Goal: Task Accomplishment & Management: Complete application form

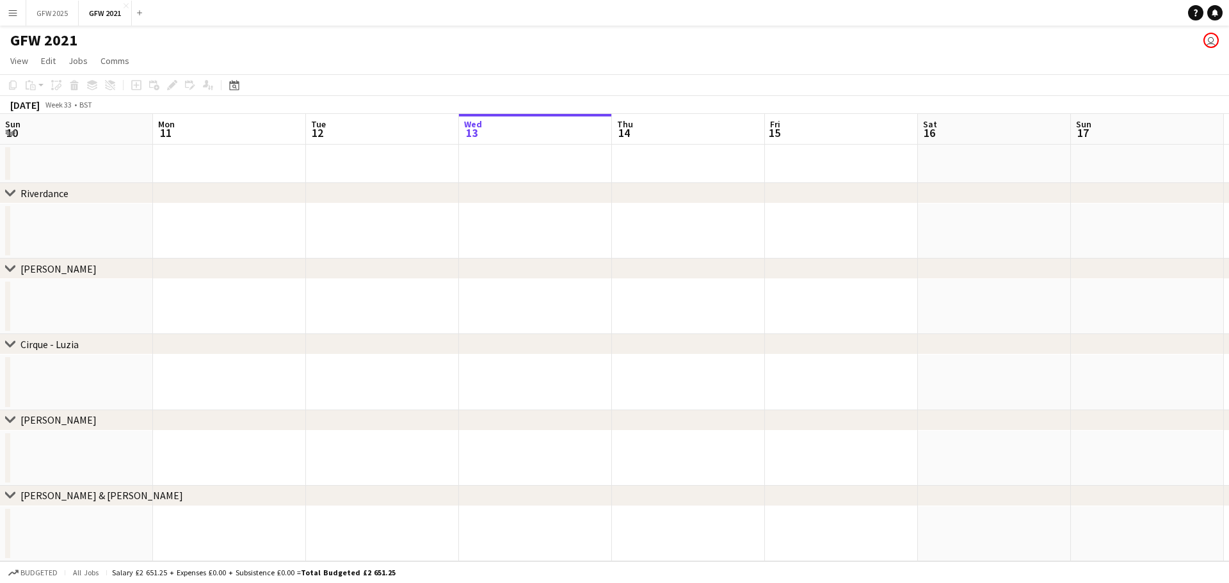
scroll to position [0, 306]
click at [46, 18] on button "GFW 2025 Close" at bounding box center [52, 13] width 52 height 25
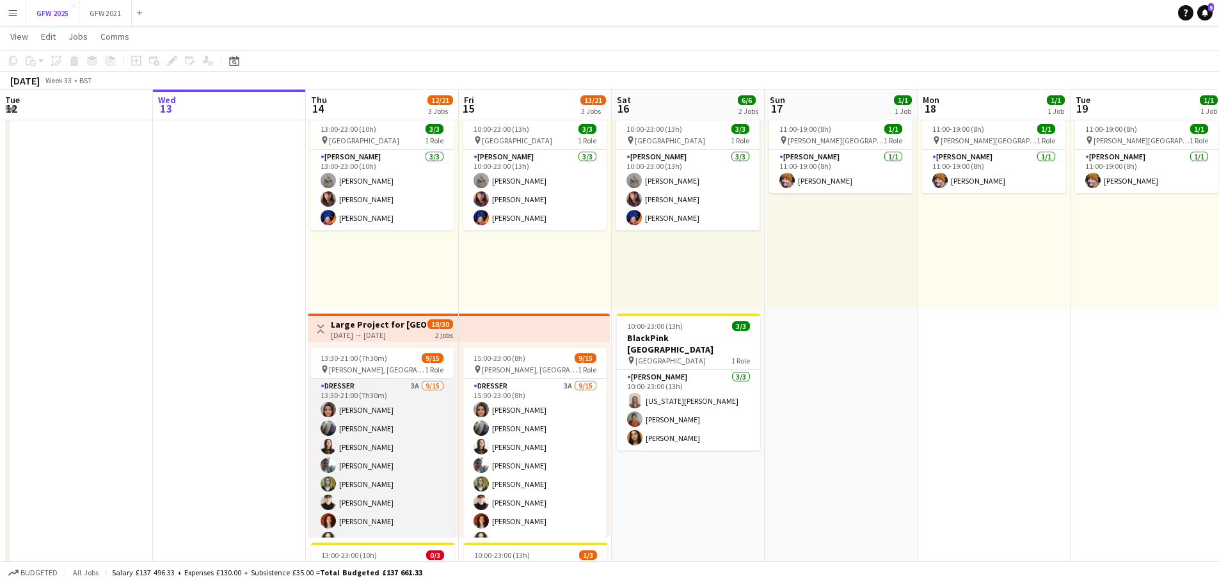
scroll to position [64, 0]
click at [358, 509] on app-card-role "Dresser 3A [DATE] 13:30-21:00 (7h30m) [PERSON_NAME] [PERSON_NAME] [PERSON_NAME]…" at bounding box center [381, 466] width 143 height 303
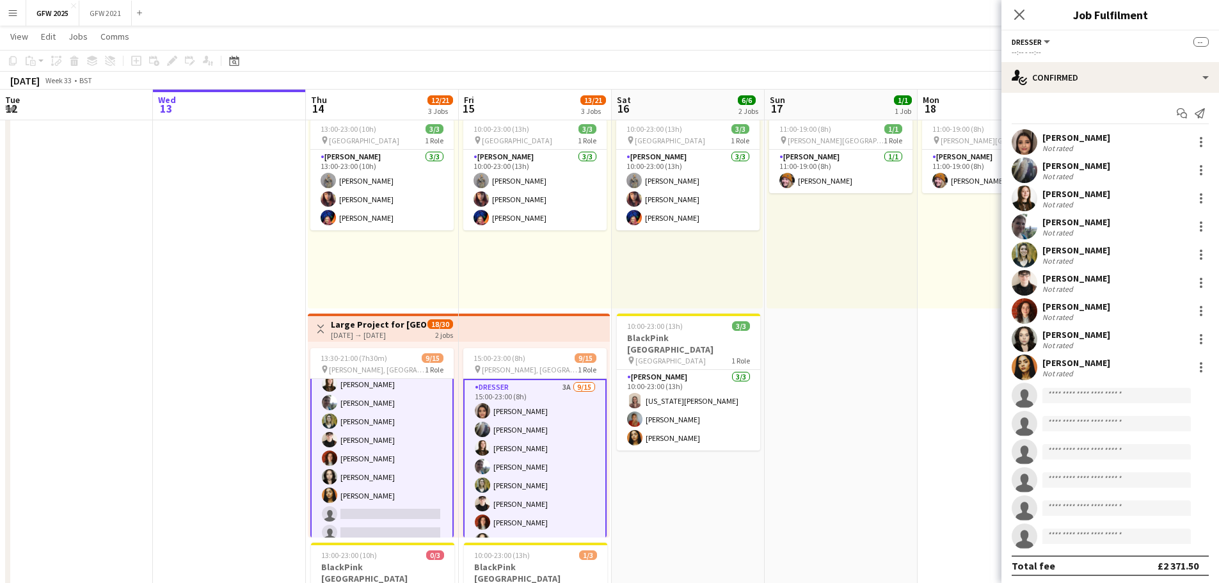
scroll to position [65, 0]
click at [1092, 398] on input at bounding box center [1116, 395] width 148 height 15
type input "****"
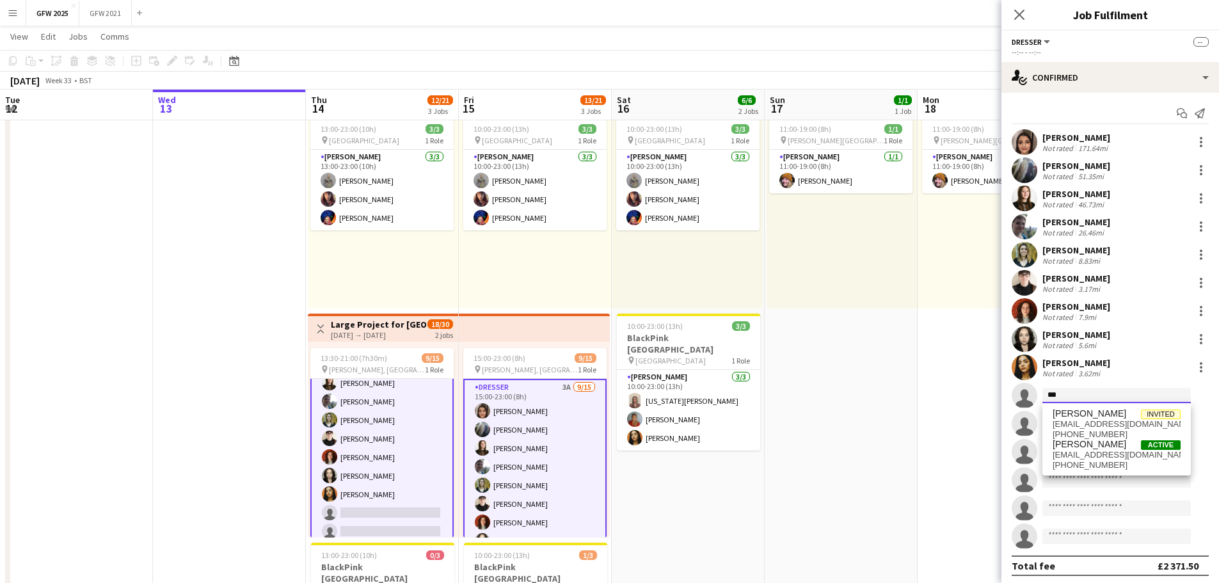
type input "****"
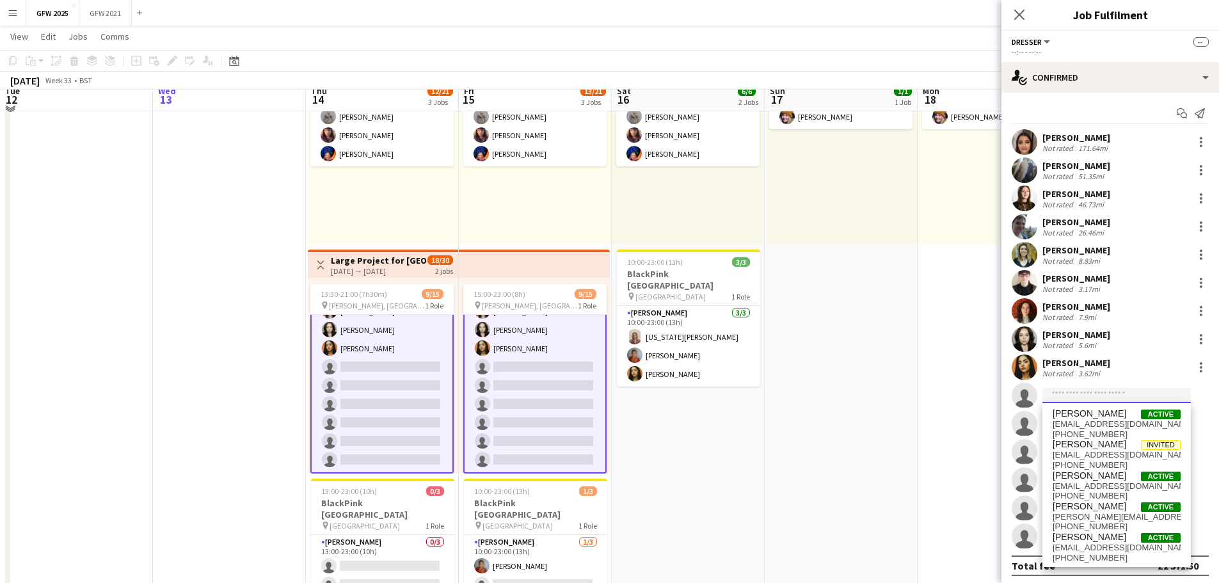
scroll to position [64, 0]
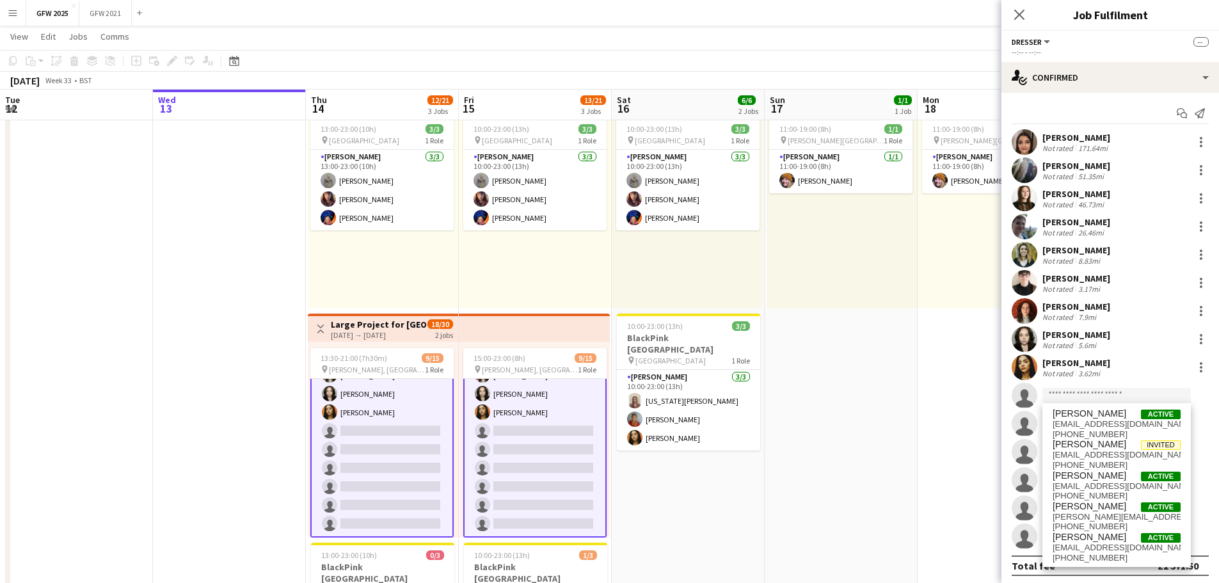
click at [15, 15] on app-icon "Menu" at bounding box center [13, 13] width 10 height 10
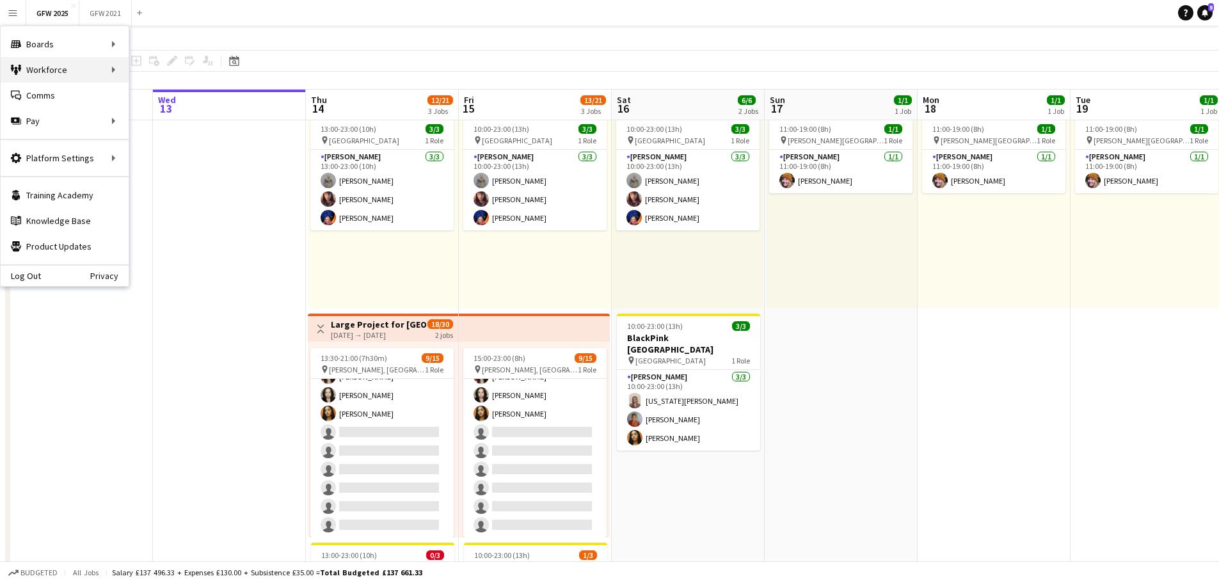
scroll to position [145, 0]
click at [153, 97] on link "Recruiting" at bounding box center [193, 96] width 128 height 26
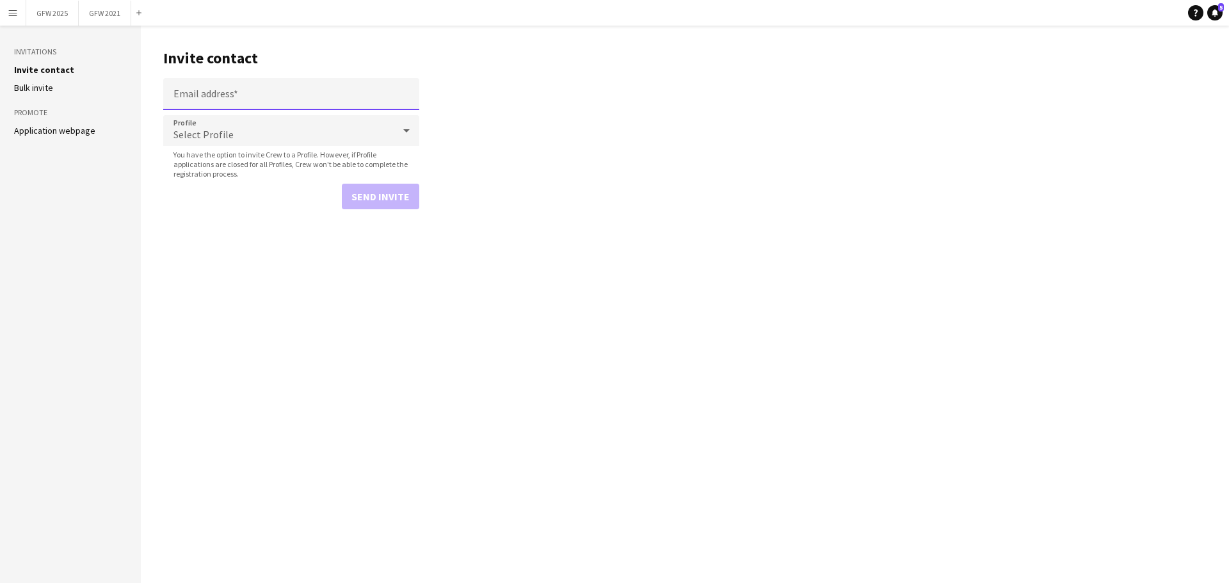
click at [260, 99] on input "Email address" at bounding box center [291, 94] width 256 height 32
paste input "**********"
type input "**********"
click at [297, 143] on div "Select Profile" at bounding box center [278, 130] width 230 height 31
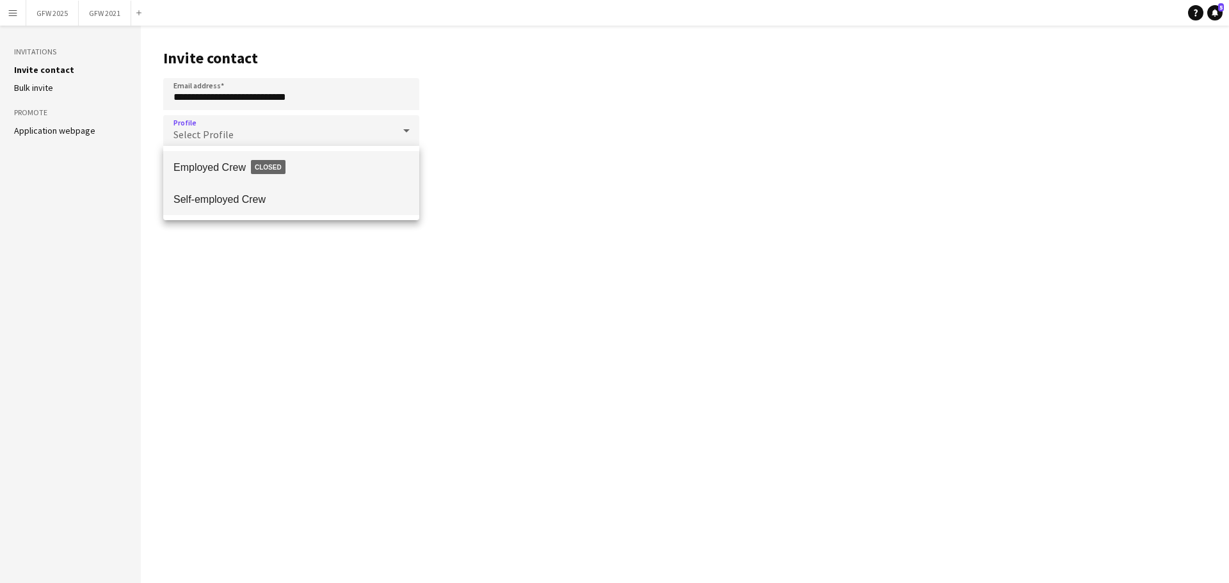
click at [259, 203] on span "Self-employed Crew" at bounding box center [291, 199] width 236 height 12
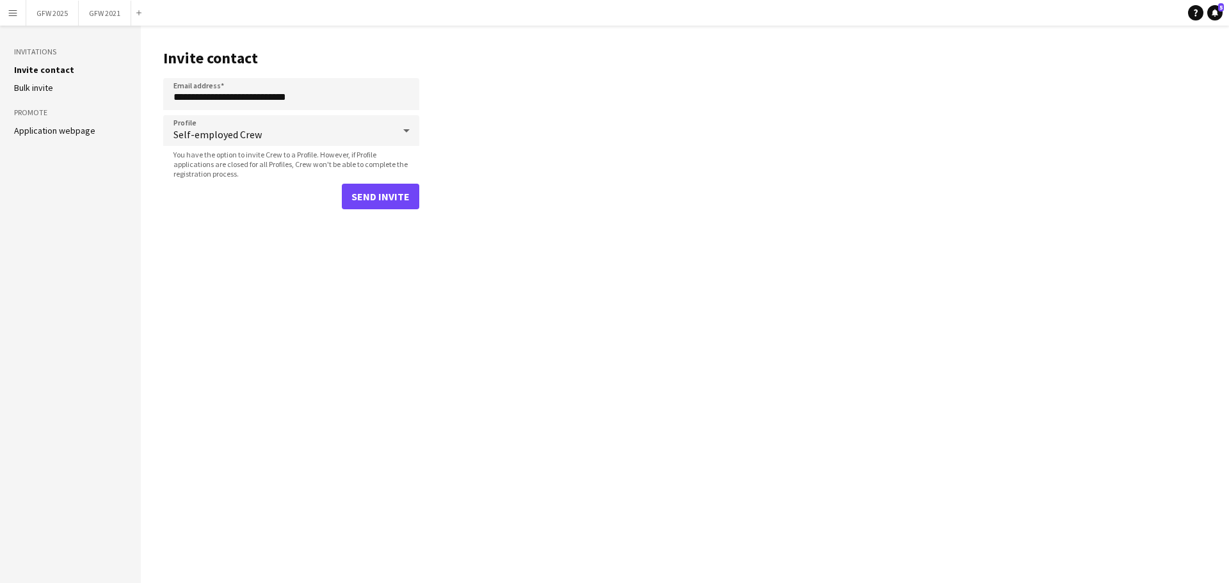
click at [395, 252] on main "**********" at bounding box center [685, 304] width 1088 height 557
click at [408, 202] on button "Send invite" at bounding box center [380, 197] width 77 height 26
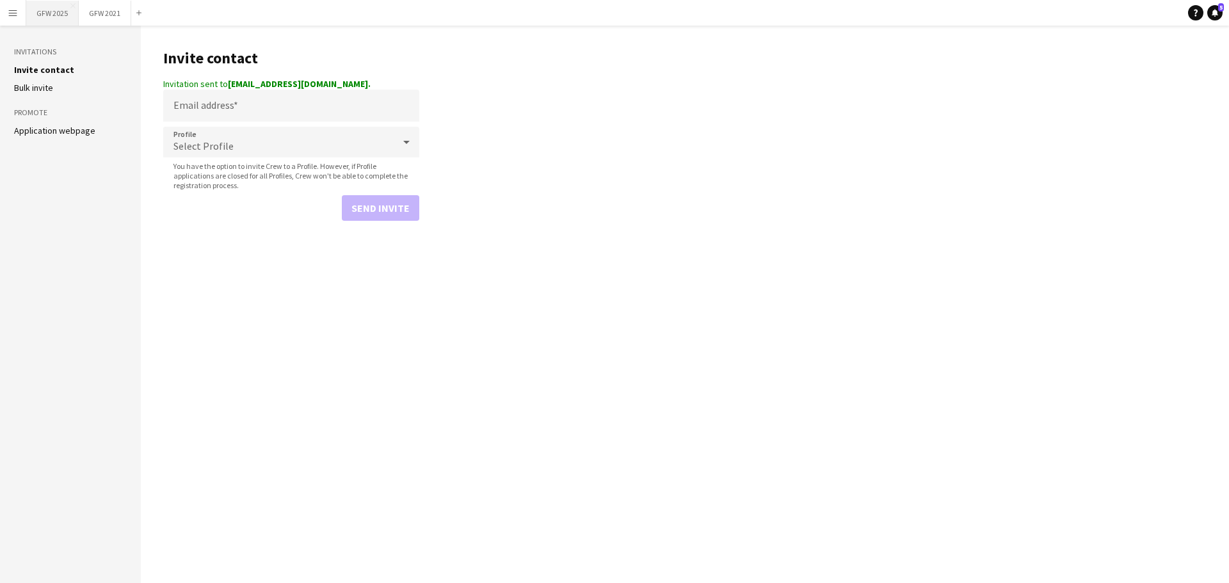
click at [61, 12] on button "GFW 2025 Close" at bounding box center [52, 13] width 52 height 25
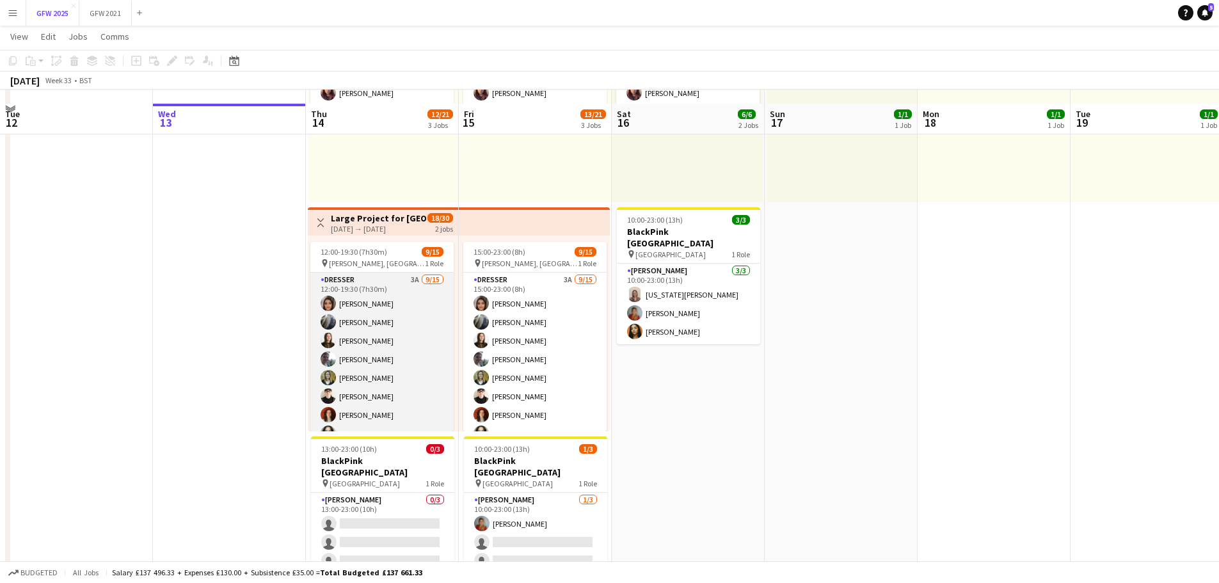
scroll to position [192, 0]
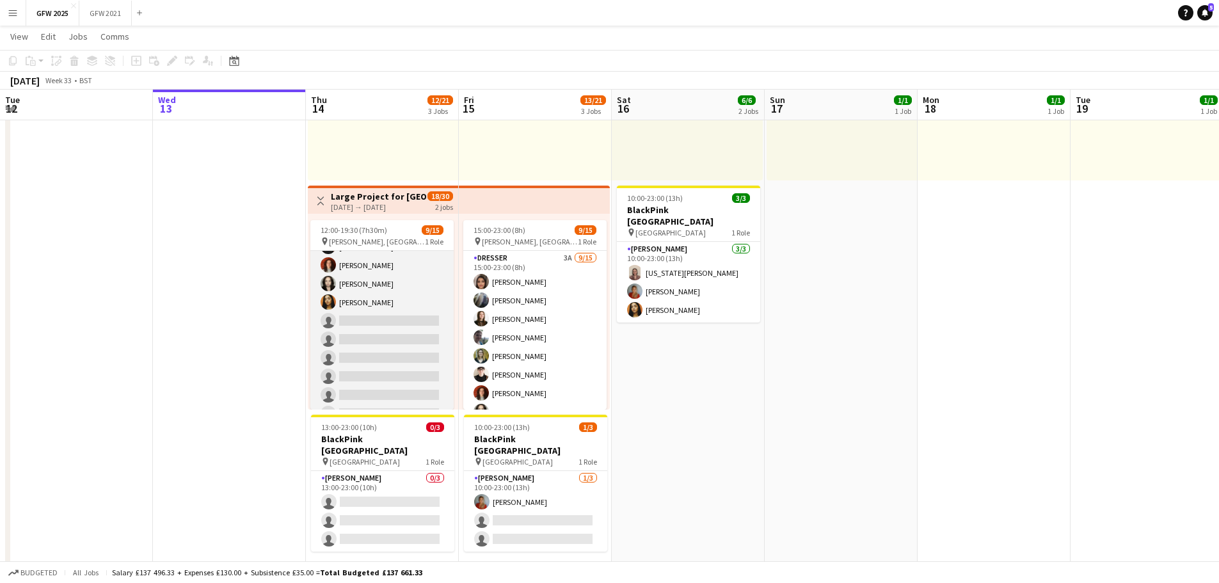
click at [374, 319] on app-card-role "Dresser 3A [DATE] 12:00-19:30 (7h30m) [PERSON_NAME] [PERSON_NAME] [PERSON_NAME]…" at bounding box center [381, 274] width 143 height 303
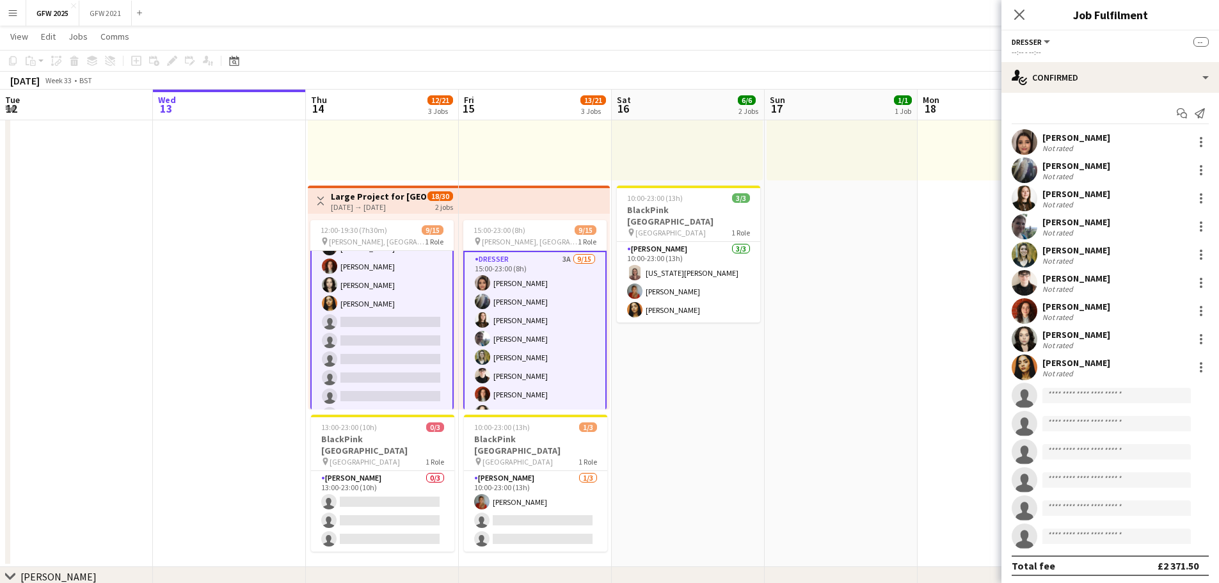
scroll to position [129, 0]
click at [1093, 396] on input at bounding box center [1116, 395] width 148 height 15
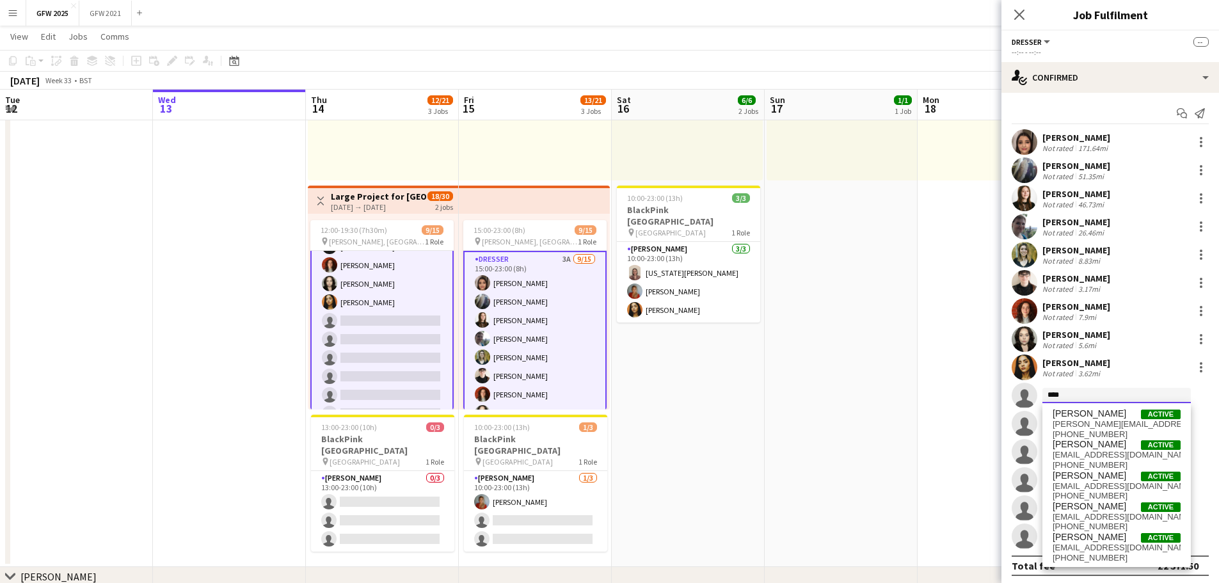
type input "*****"
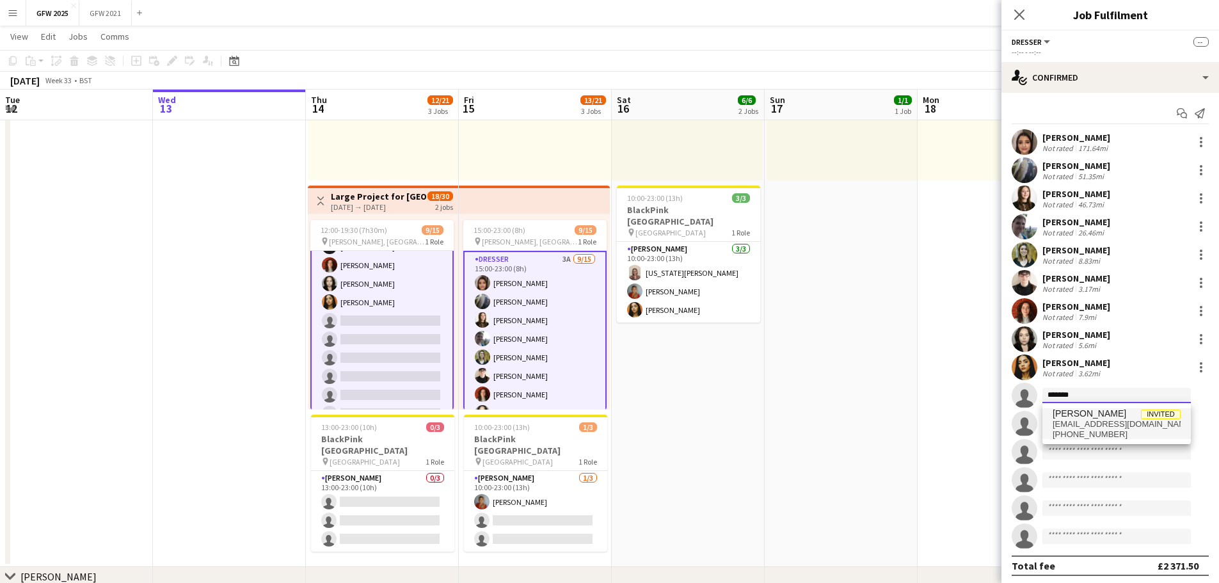
type input "*******"
click at [1096, 424] on span "[EMAIL_ADDRESS][DOMAIN_NAME]" at bounding box center [1117, 424] width 128 height 10
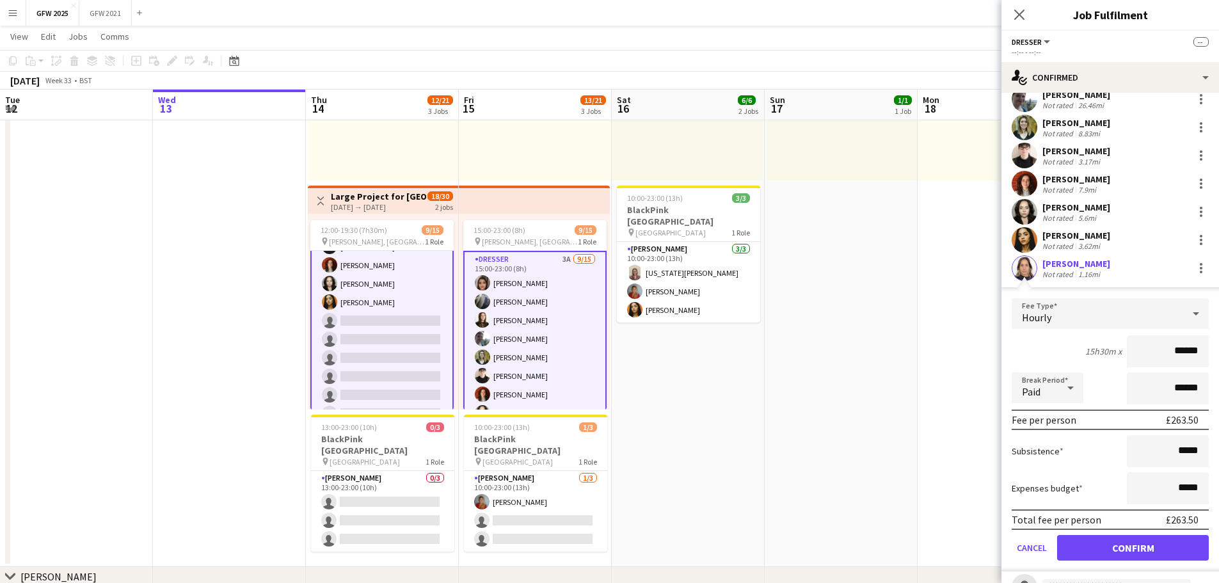
scroll to position [128, 0]
click at [1108, 541] on button "Confirm" at bounding box center [1133, 547] width 152 height 26
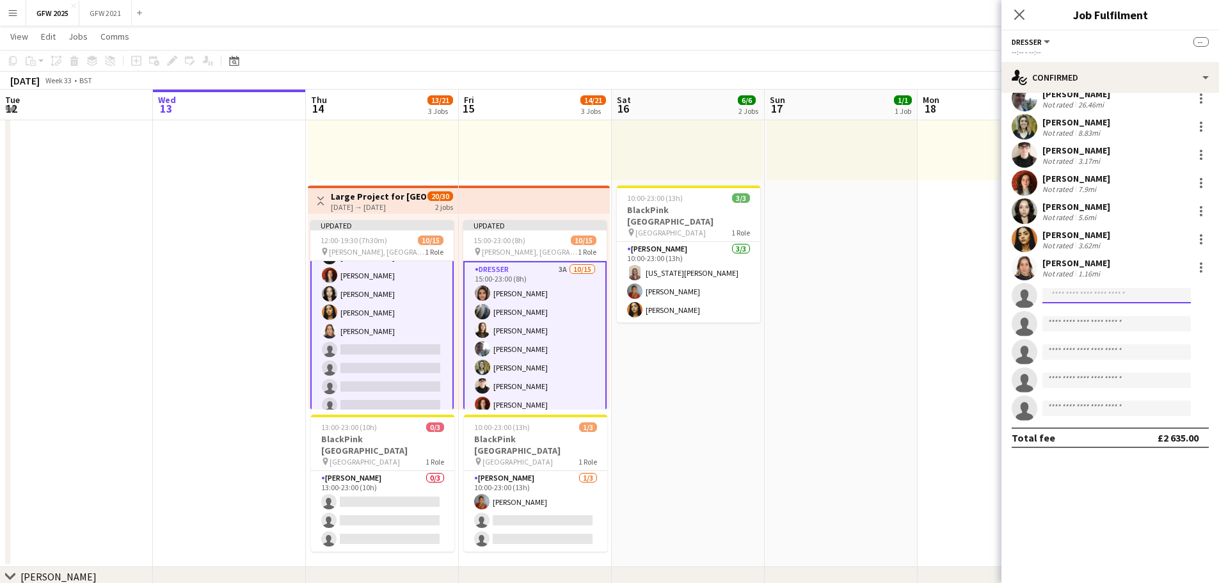
click at [1073, 296] on input at bounding box center [1116, 295] width 148 height 15
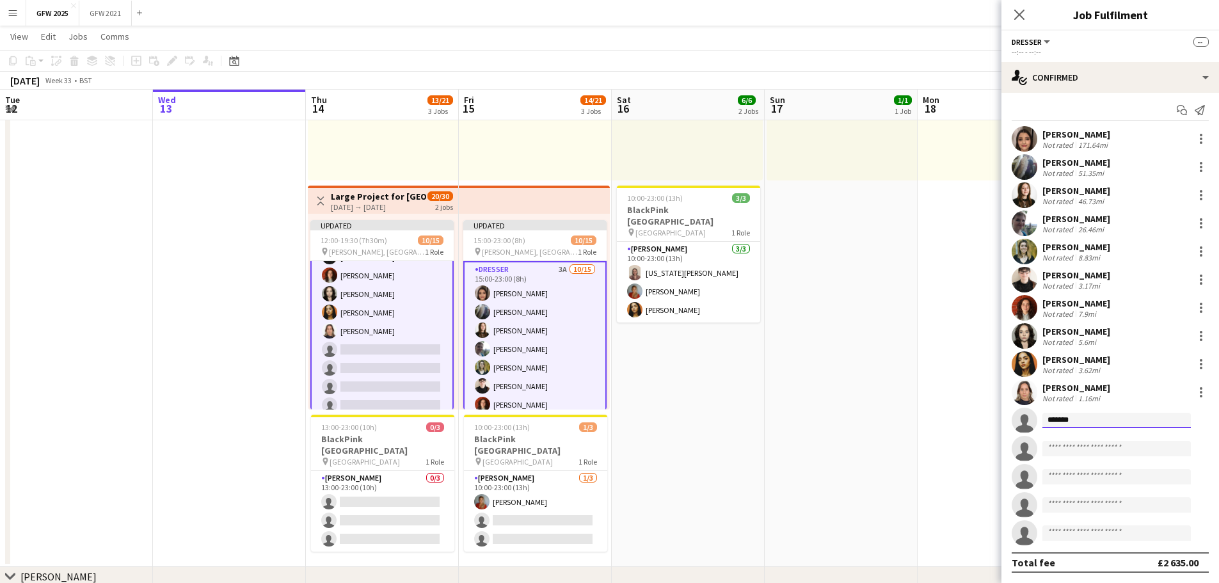
type input "*******"
type input "*"
type input "****"
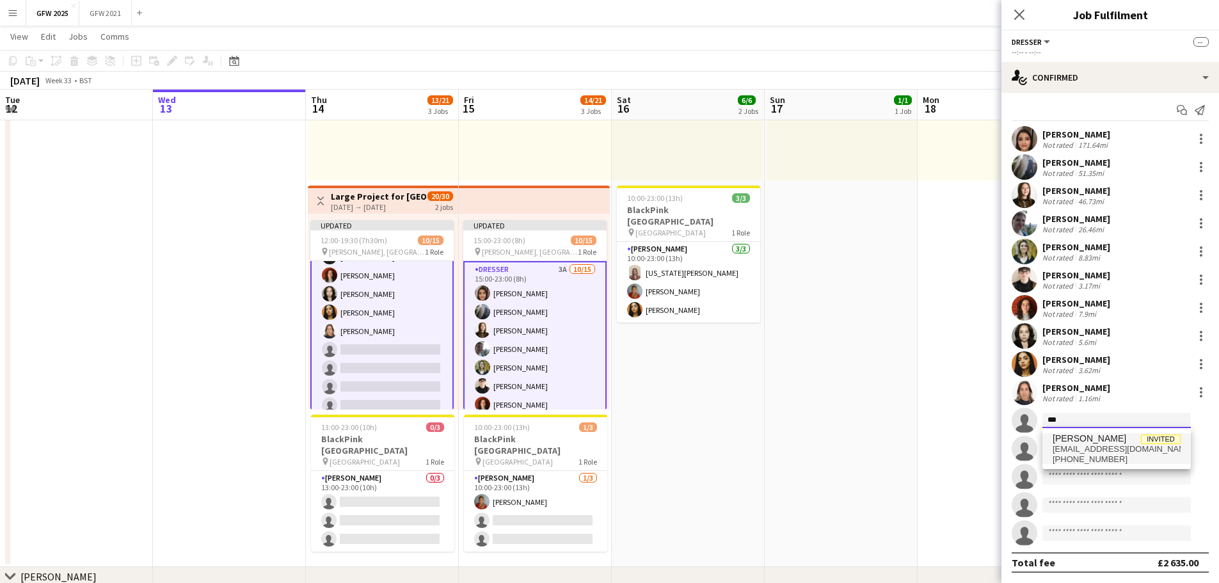
type input "***"
click at [1110, 460] on span "[PHONE_NUMBER]" at bounding box center [1117, 459] width 128 height 10
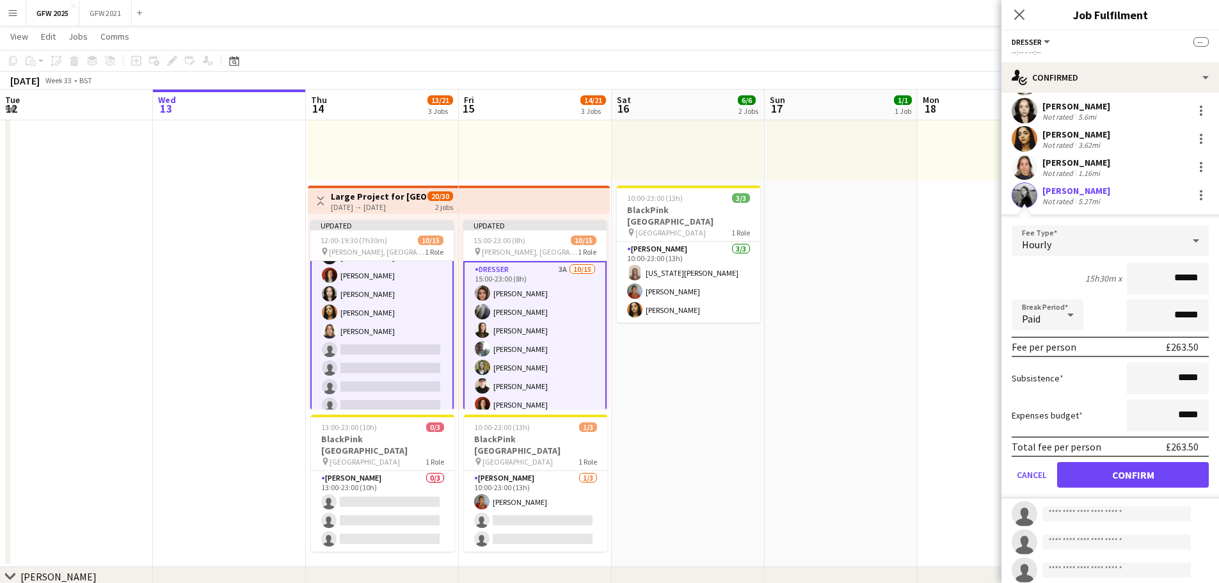
scroll to position [259, 0]
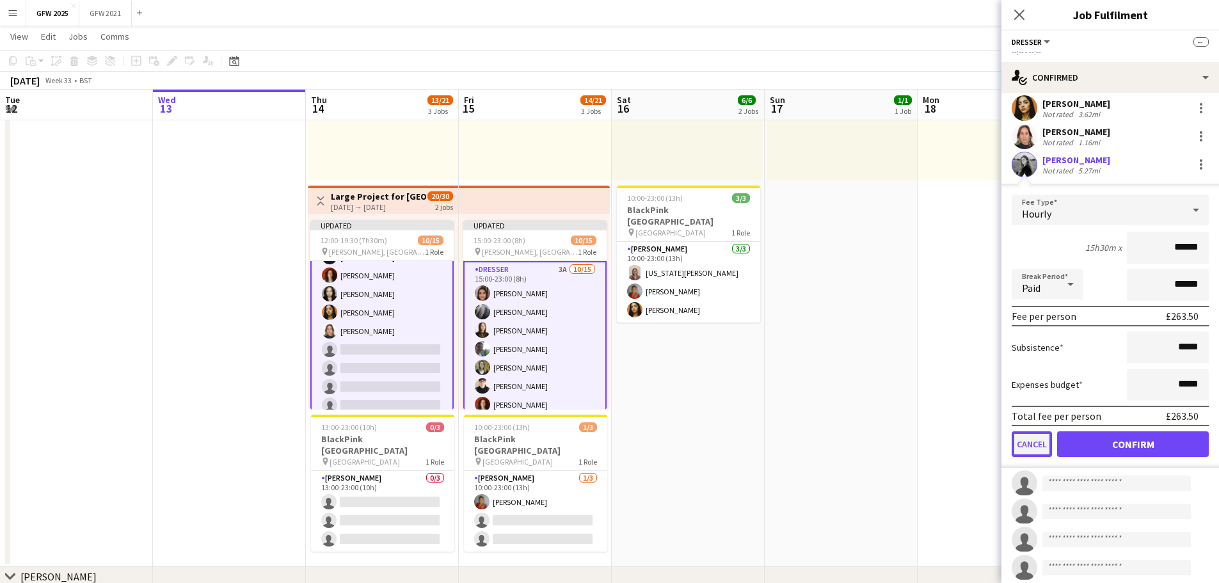
click at [1026, 442] on button "Cancel" at bounding box center [1032, 444] width 40 height 26
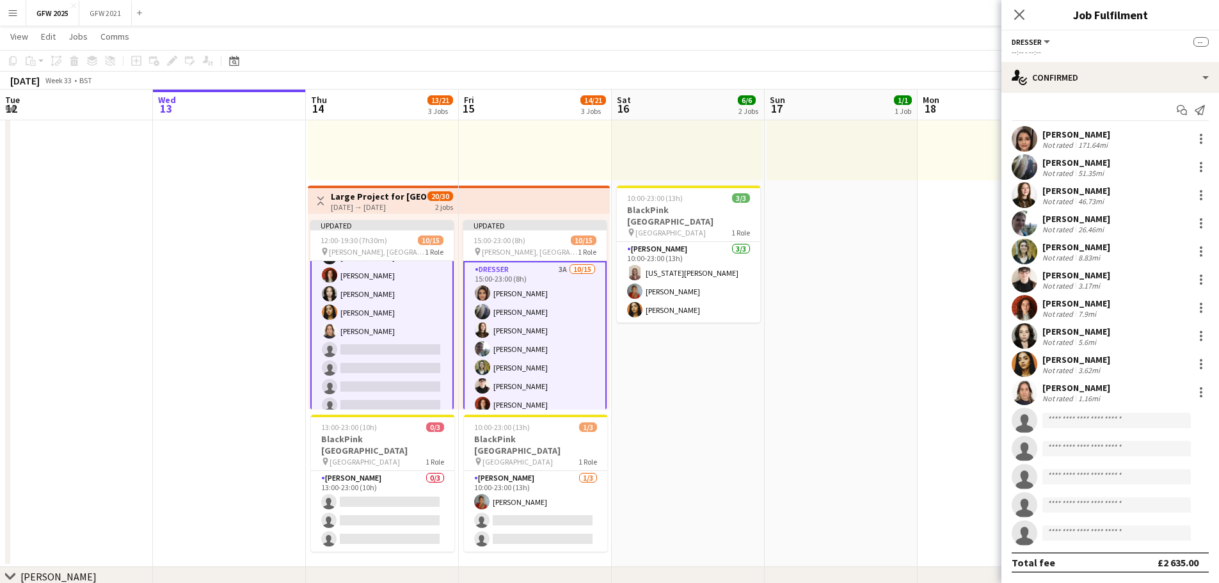
scroll to position [3, 0]
click at [846, 432] on app-date-cell "Toggle View [PERSON_NAME], [PERSON_NAME] [DATE] → [DATE] 3/3 3 jobs 11:00-19:00…" at bounding box center [841, 259] width 153 height 616
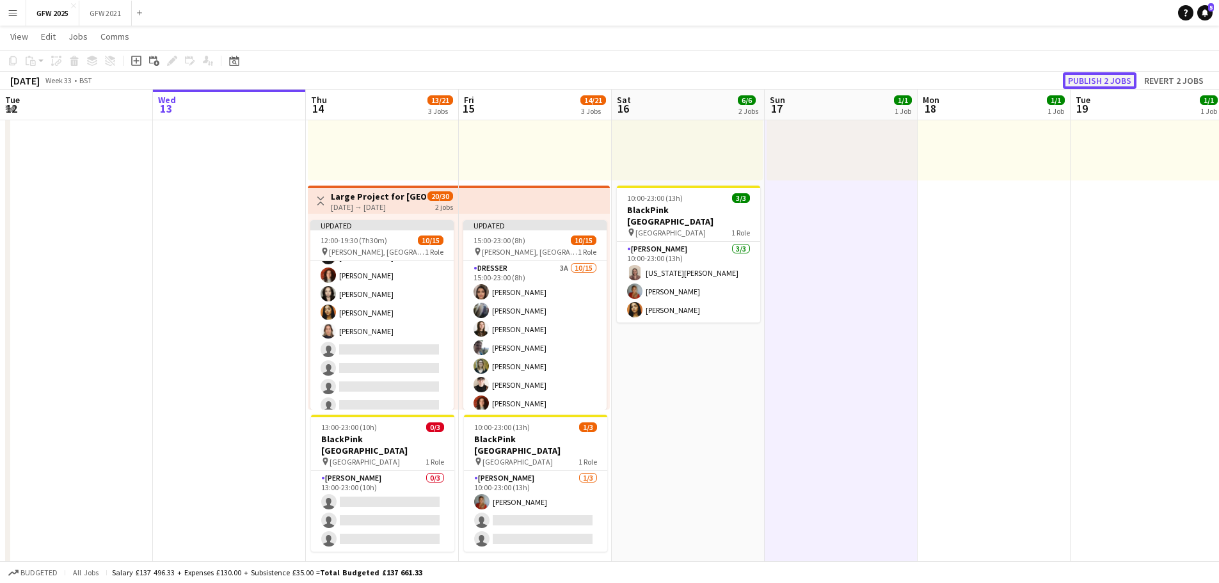
click at [1113, 81] on button "Publish 2 jobs" at bounding box center [1100, 80] width 74 height 17
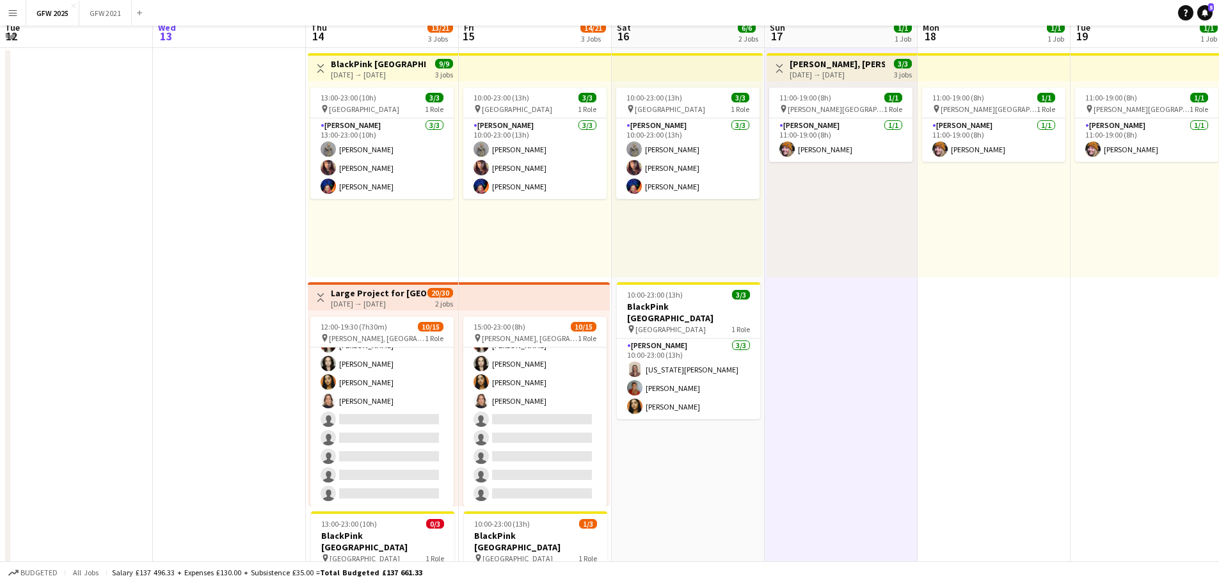
scroll to position [0, 0]
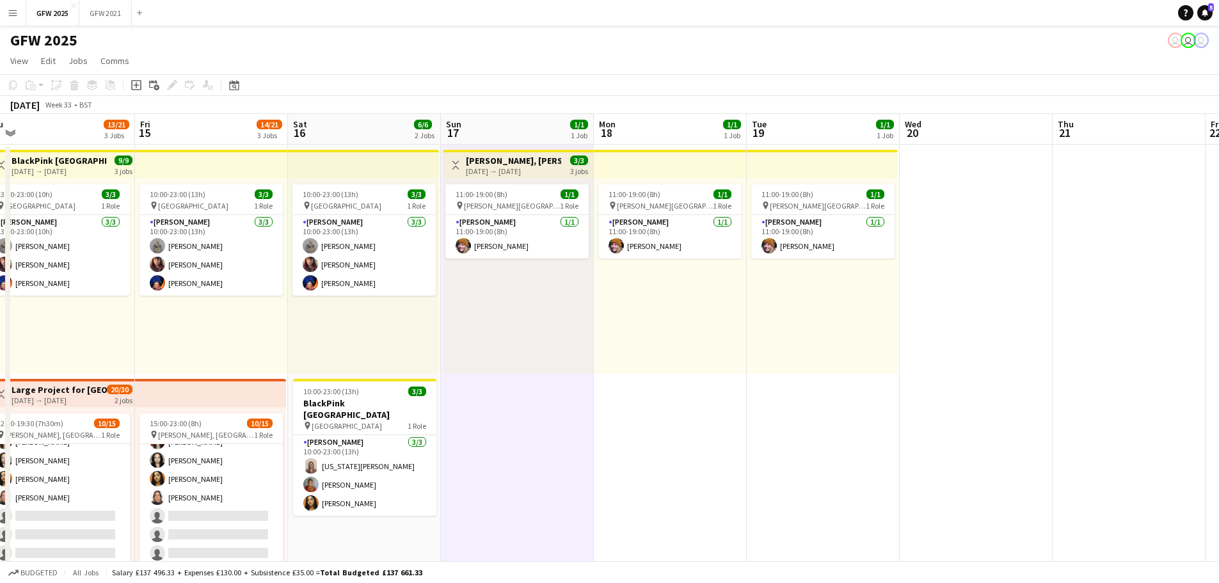
drag, startPoint x: 956, startPoint y: 439, endPoint x: 627, endPoint y: 445, distance: 329.0
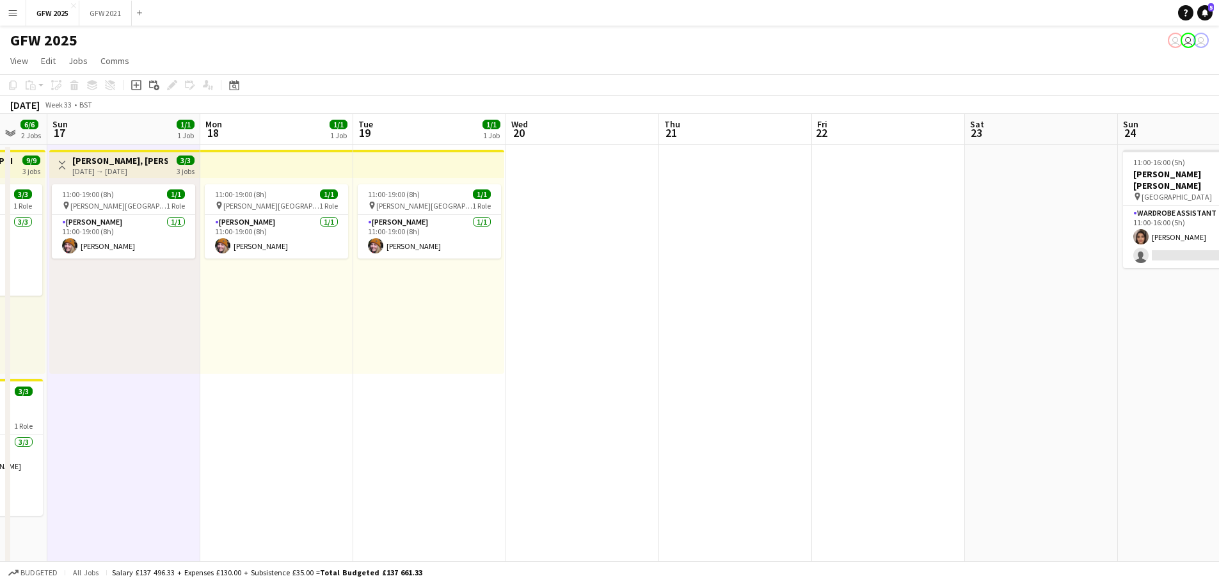
drag, startPoint x: 936, startPoint y: 430, endPoint x: 570, endPoint y: 443, distance: 366.9
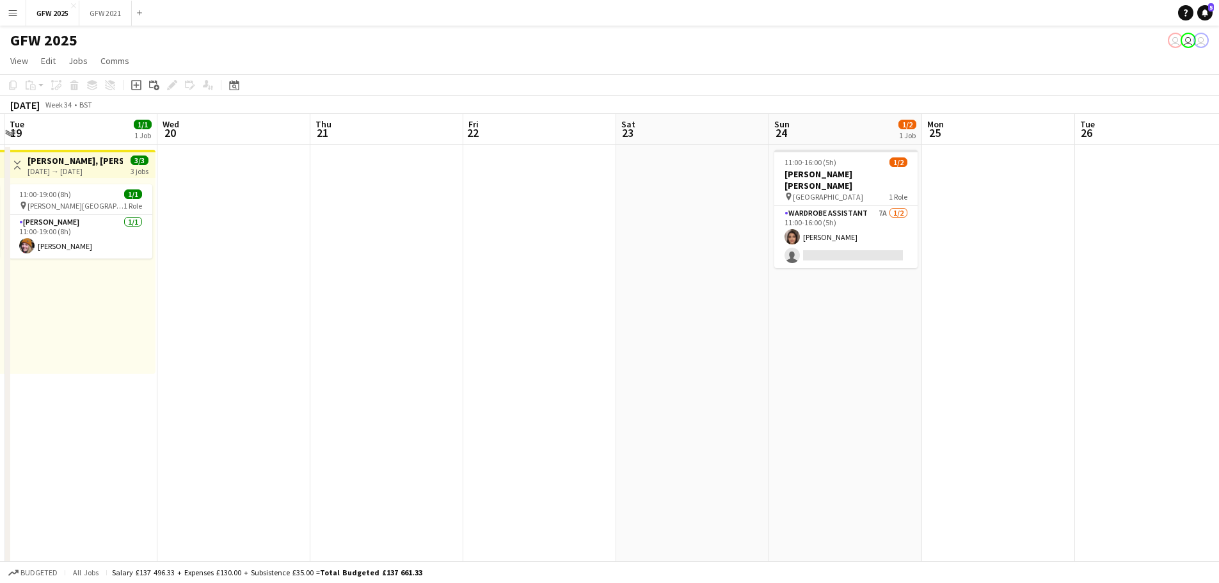
scroll to position [0, 456]
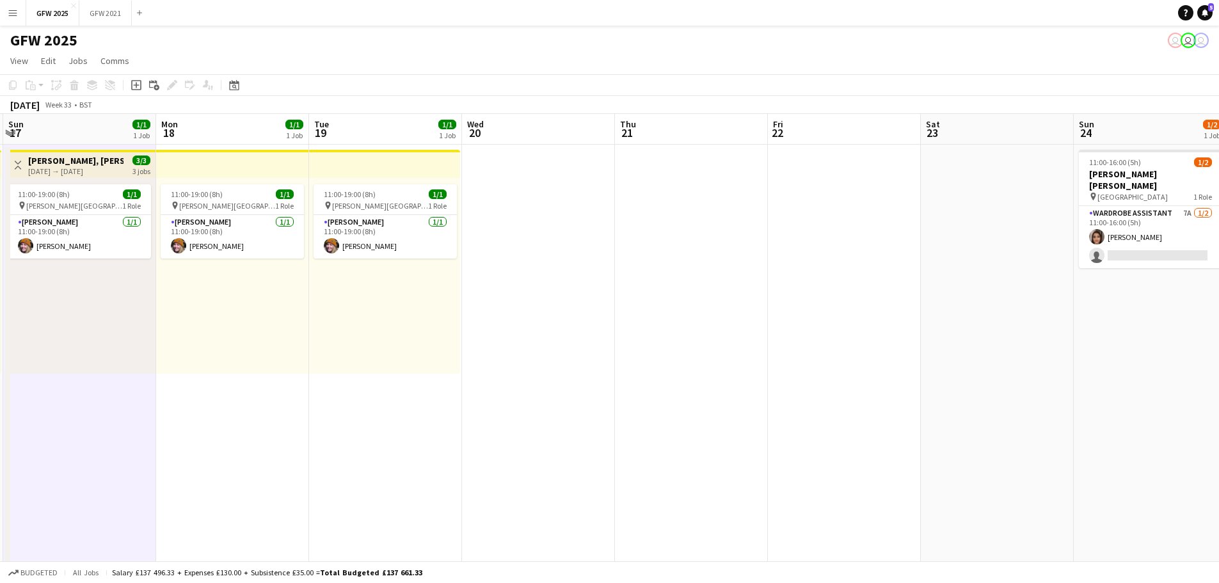
drag, startPoint x: 726, startPoint y: 443, endPoint x: 985, endPoint y: 419, distance: 259.7
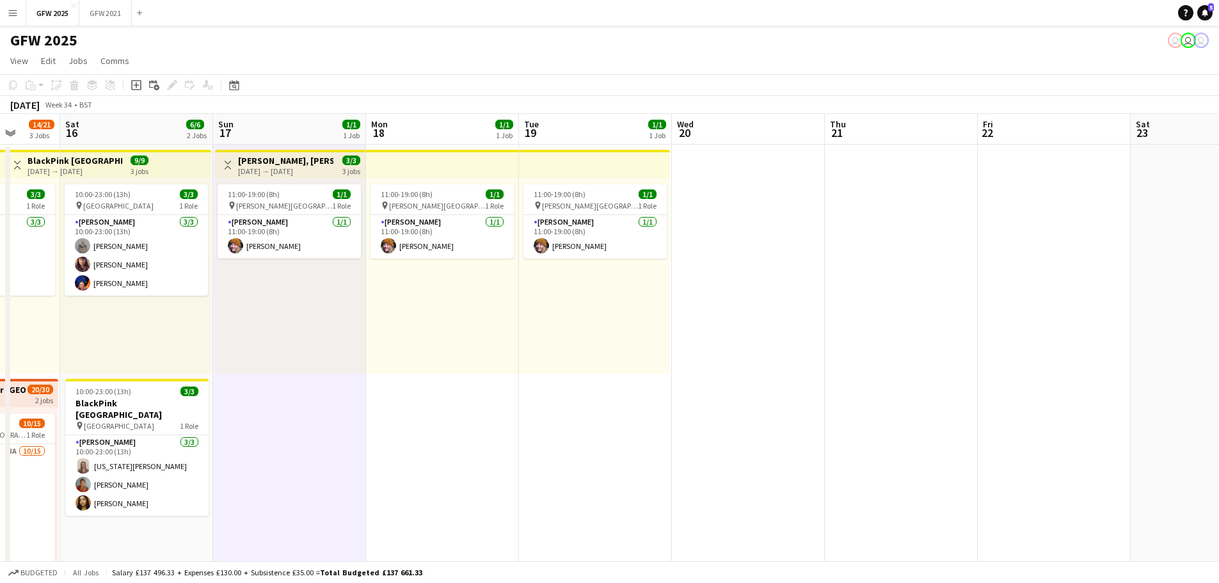
drag, startPoint x: 596, startPoint y: 458, endPoint x: 1043, endPoint y: 425, distance: 447.9
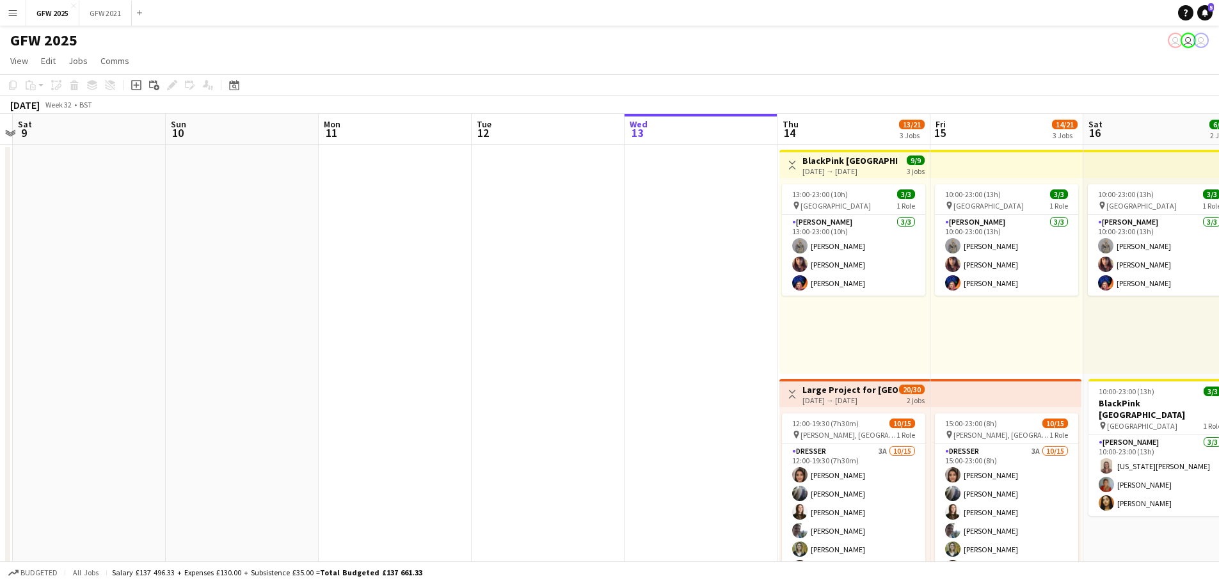
drag, startPoint x: 488, startPoint y: 436, endPoint x: 733, endPoint y: 429, distance: 245.2
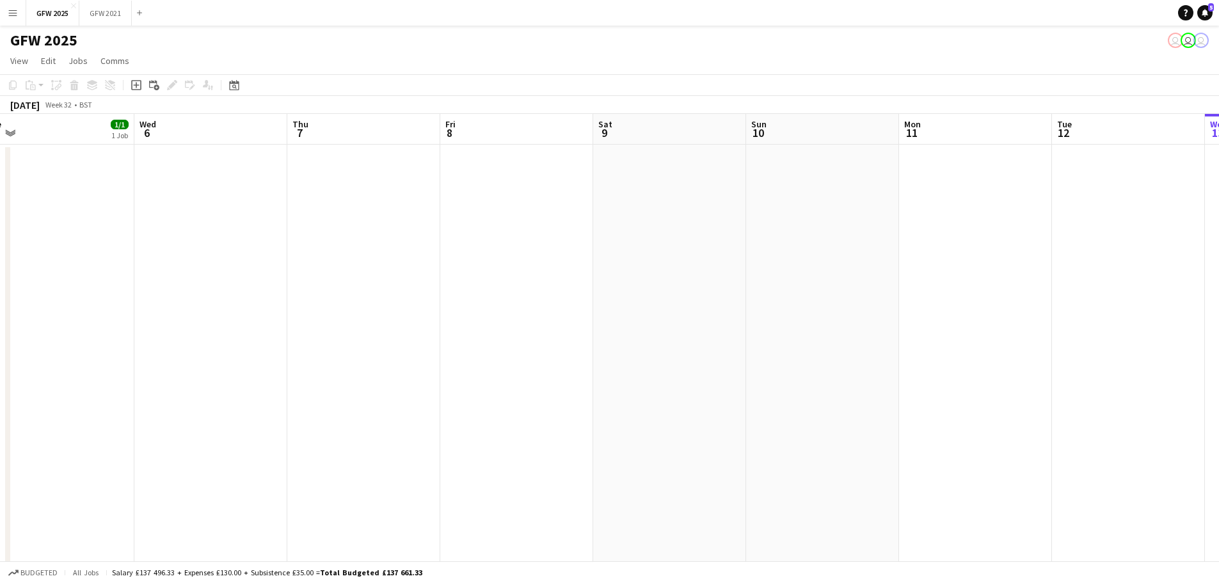
drag, startPoint x: 447, startPoint y: 429, endPoint x: 434, endPoint y: 425, distance: 14.0
drag, startPoint x: 431, startPoint y: 425, endPoint x: 826, endPoint y: 410, distance: 395.1
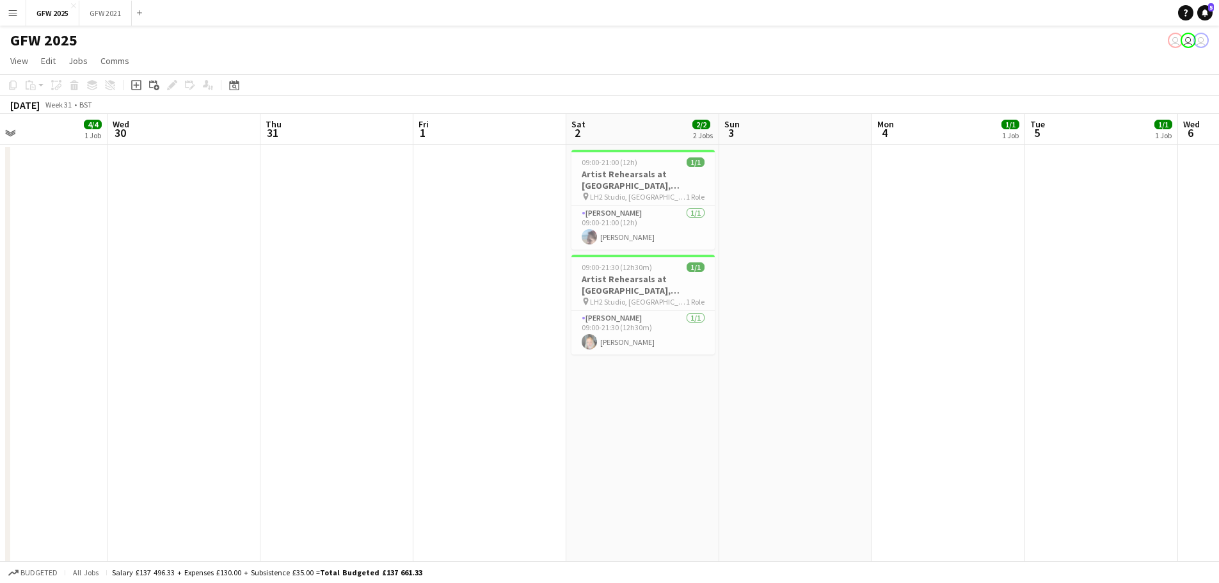
scroll to position [0, 332]
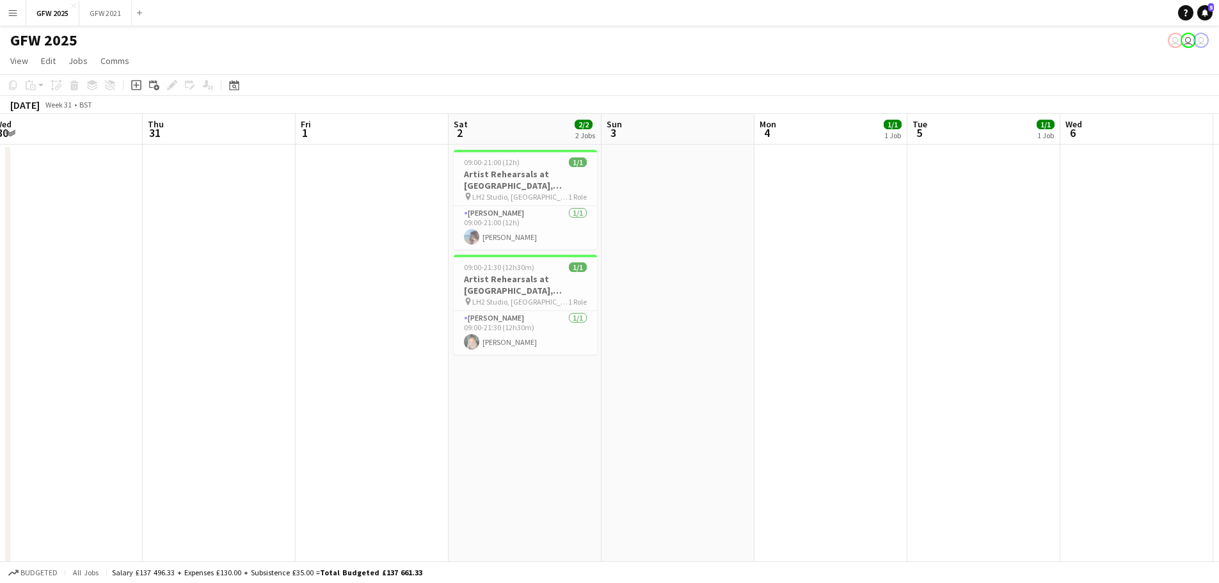
drag, startPoint x: 454, startPoint y: 409, endPoint x: 740, endPoint y: 405, distance: 286.1
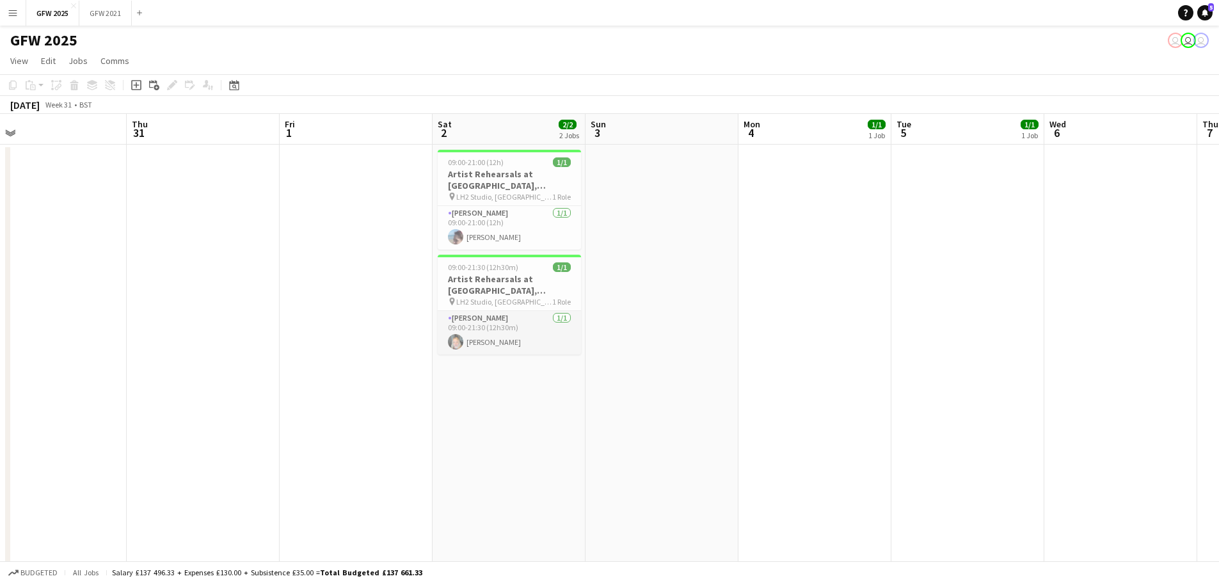
click at [523, 342] on app-card-role "[PERSON_NAME] [DATE] 09:00-21:30 (12h30m) [PERSON_NAME]" at bounding box center [509, 333] width 143 height 44
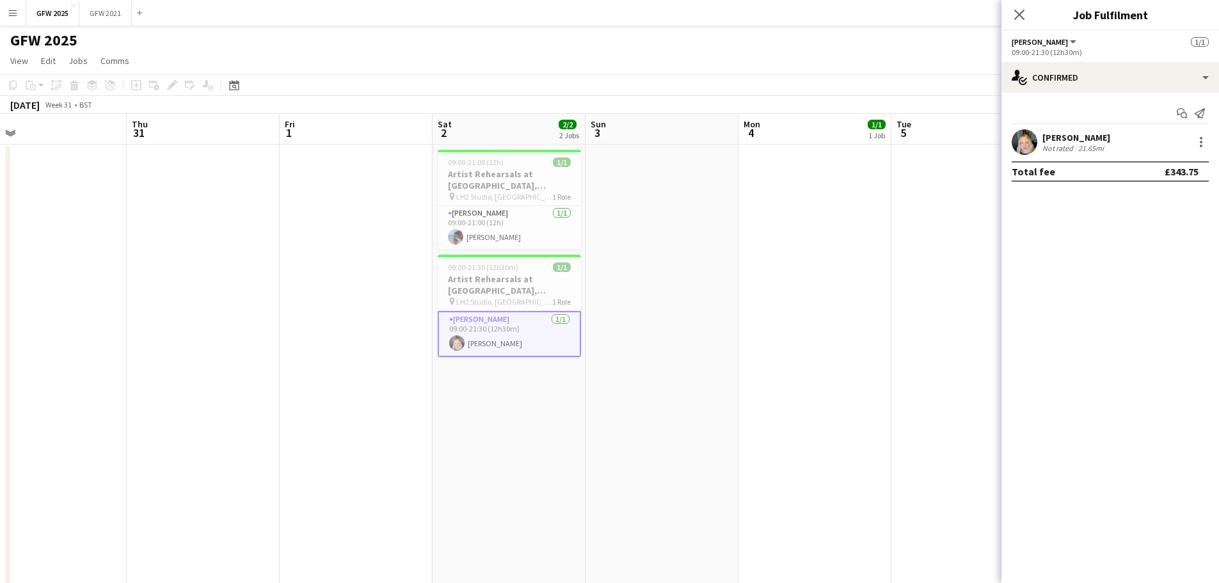
click at [1073, 140] on div "[PERSON_NAME]" at bounding box center [1076, 138] width 68 height 12
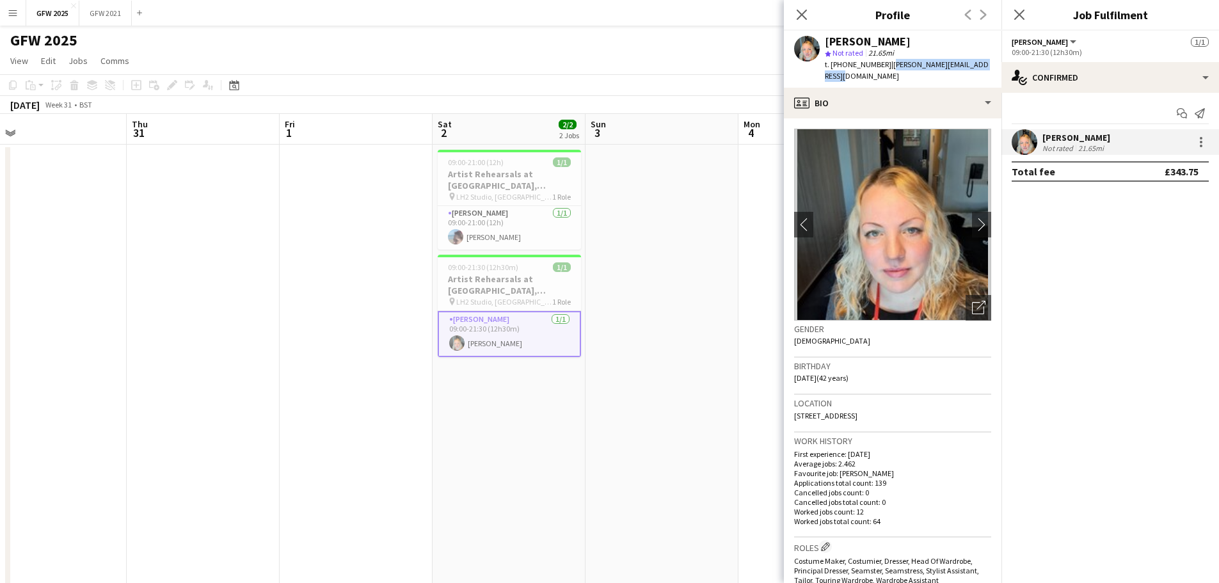
drag, startPoint x: 886, startPoint y: 67, endPoint x: 987, endPoint y: 71, distance: 100.6
click at [987, 71] on div "[PERSON_NAME] star Not rated 21.65mi t. [PHONE_NUMBER] | [PERSON_NAME][EMAIL_AD…" at bounding box center [893, 59] width 218 height 57
click at [625, 205] on app-date-cell at bounding box center [662, 453] width 153 height 616
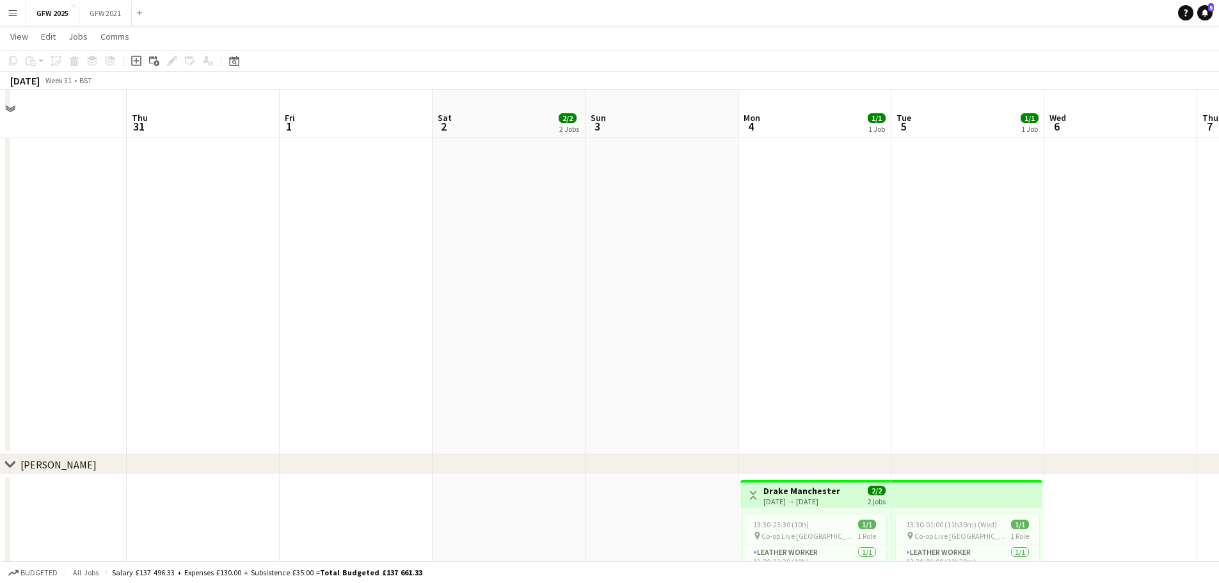
scroll to position [960, 0]
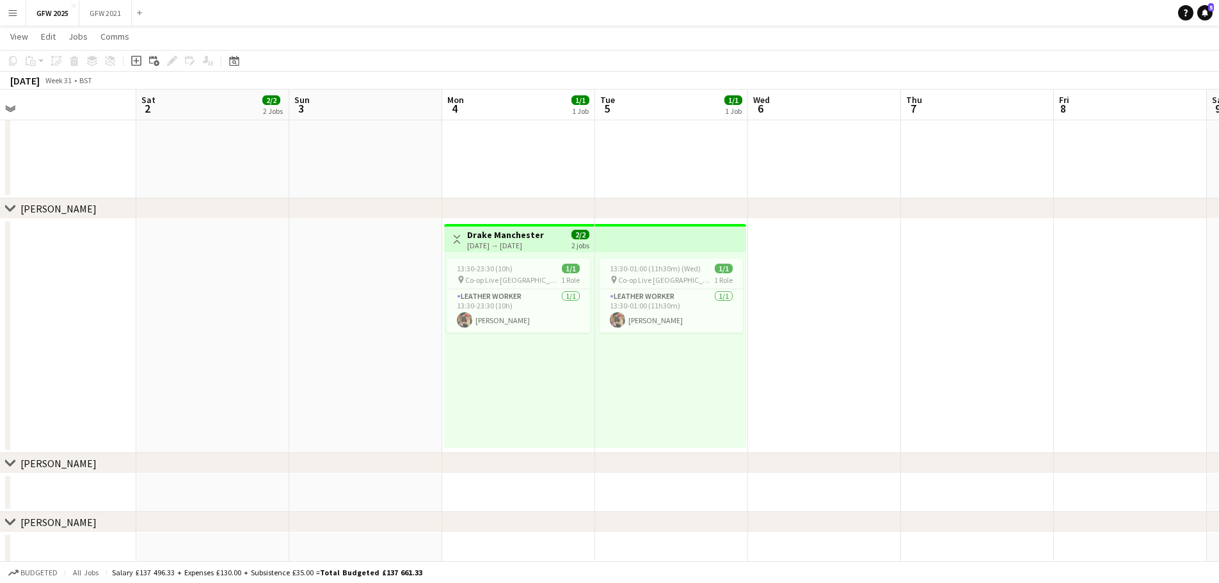
drag, startPoint x: 944, startPoint y: 163, endPoint x: 438, endPoint y: 168, distance: 506.2
click at [313, 176] on app-calendar-viewport "Tue 29 4/4 1 Job Wed 30 Thu 31 Fri 1 Sat 2 2/2 2 Jobs Sun 3 Mon 4 1/1 1 Job Tue…" at bounding box center [609, 242] width 1219 height 2305
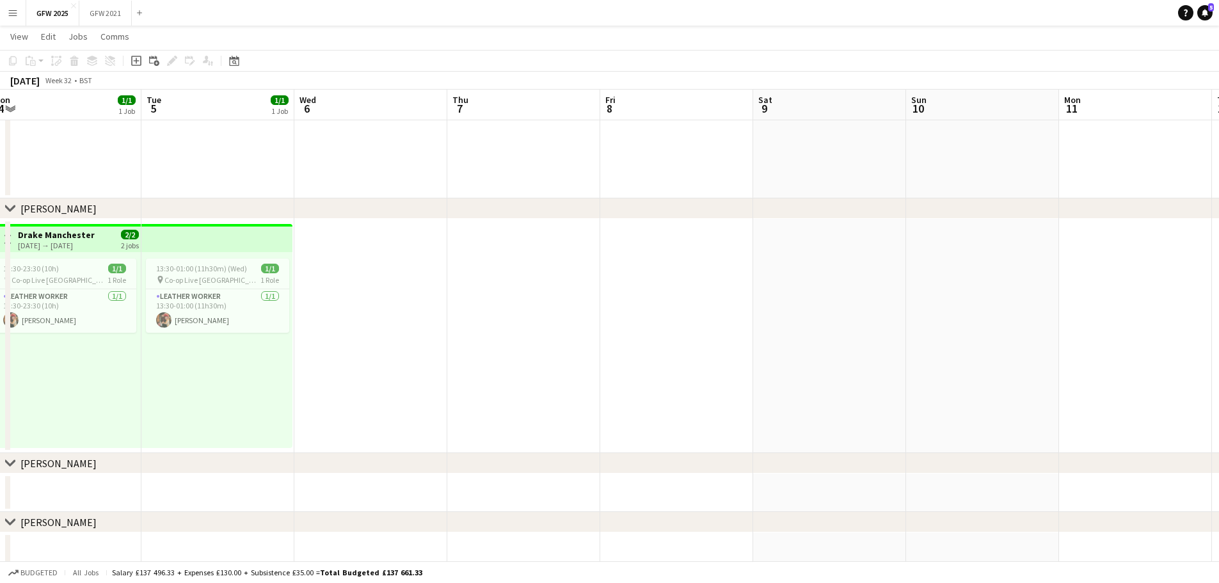
drag, startPoint x: 923, startPoint y: 196, endPoint x: 483, endPoint y: 204, distance: 440.4
click at [483, 204] on div "chevron-right Dua Lipa chevron-right Drake chevron-right [PERSON_NAME] chevron-…" at bounding box center [609, 242] width 1219 height 2305
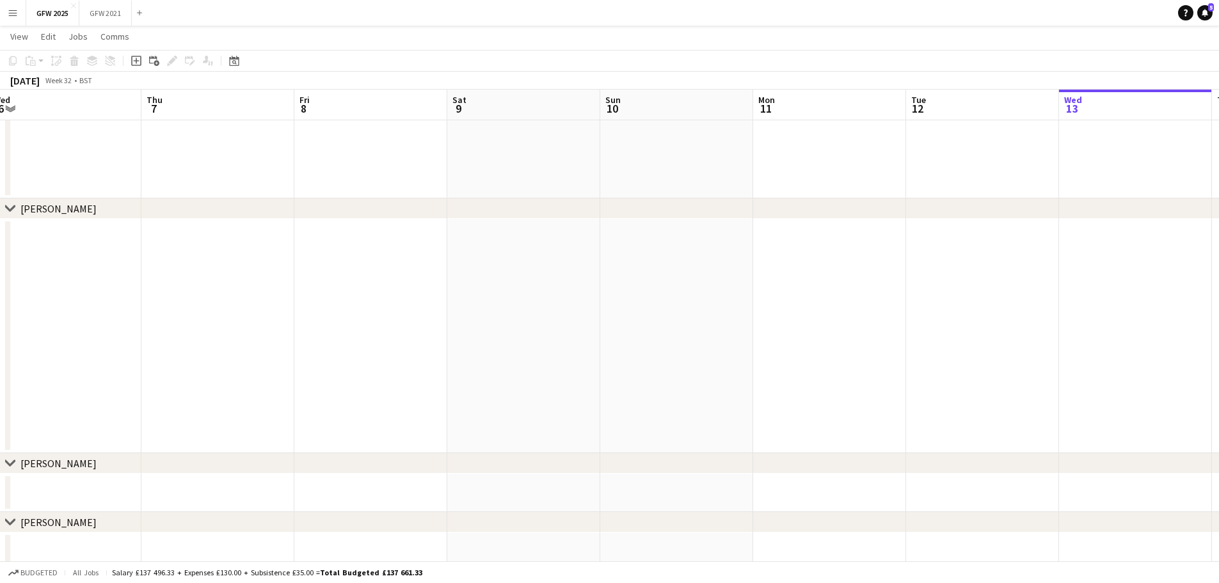
drag, startPoint x: 544, startPoint y: 195, endPoint x: 518, endPoint y: 200, distance: 26.6
click at [452, 205] on div "chevron-right Dua Lipa chevron-right Drake chevron-right [PERSON_NAME] chevron-…" at bounding box center [609, 242] width 1219 height 2305
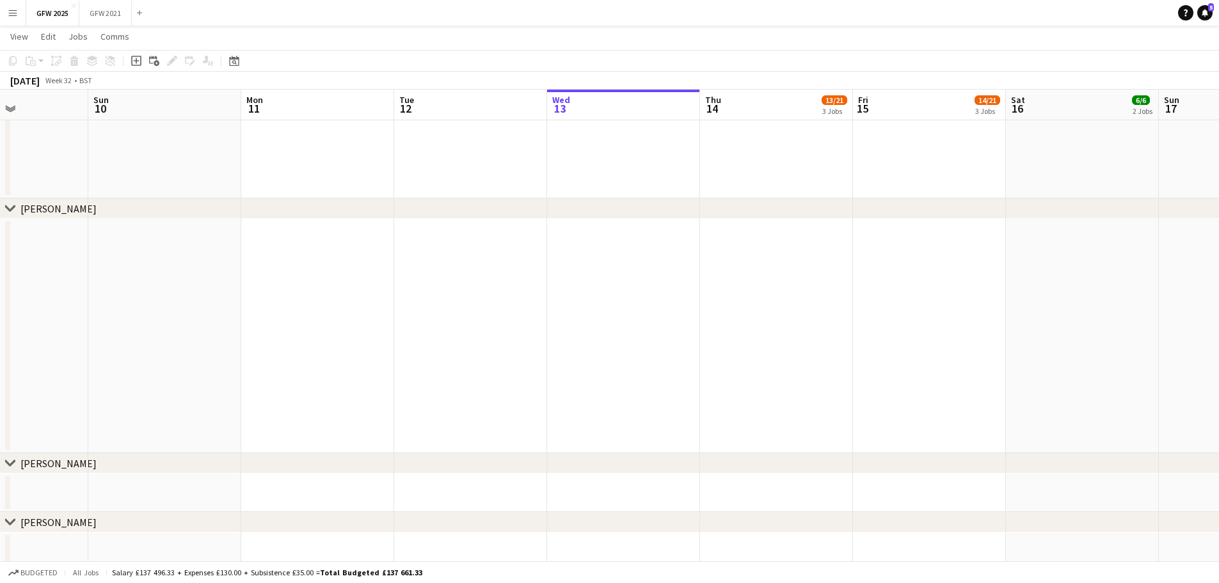
drag, startPoint x: 507, startPoint y: 227, endPoint x: 808, endPoint y: 203, distance: 301.7
click at [506, 227] on app-calendar-viewport "Wed 6 Thu 7 Fri 8 Sat 9 Sun 10 Mon 11 Tue 12 Wed 13 Thu 14 13/21 3 Jobs Fri 15 …" at bounding box center [609, 242] width 1219 height 2305
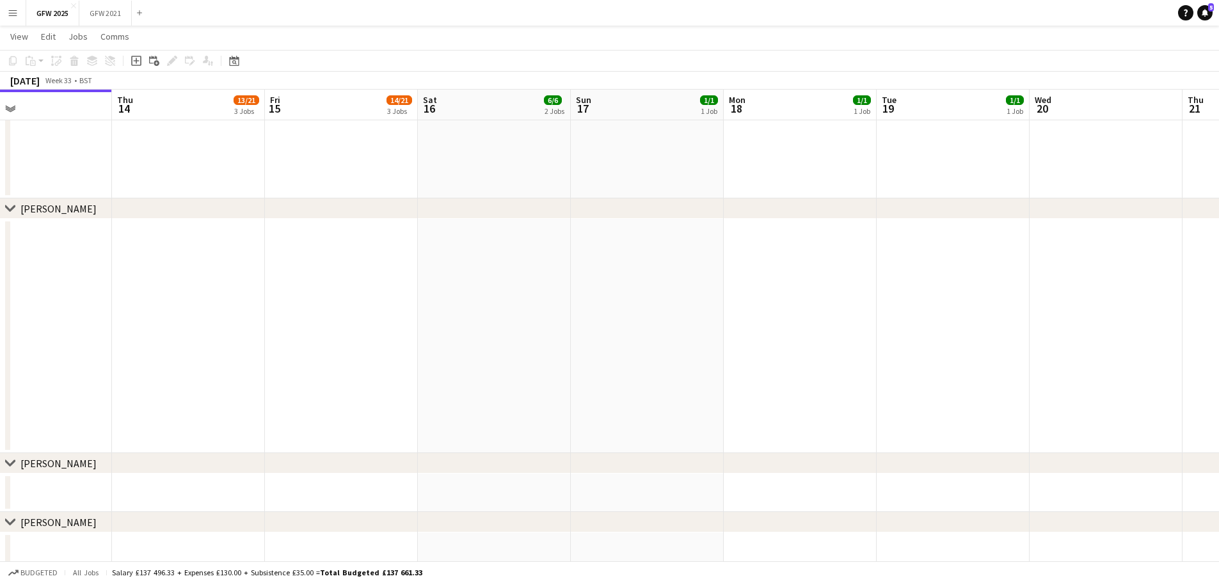
drag, startPoint x: 877, startPoint y: 195, endPoint x: 291, endPoint y: 235, distance: 588.2
click at [291, 235] on app-calendar-viewport "Sun 10 Mon 11 Tue 12 Wed 13 Thu 14 13/21 3 Jobs Fri 15 14/21 3 Jobs Sat 16 6/6 …" at bounding box center [609, 242] width 1219 height 2305
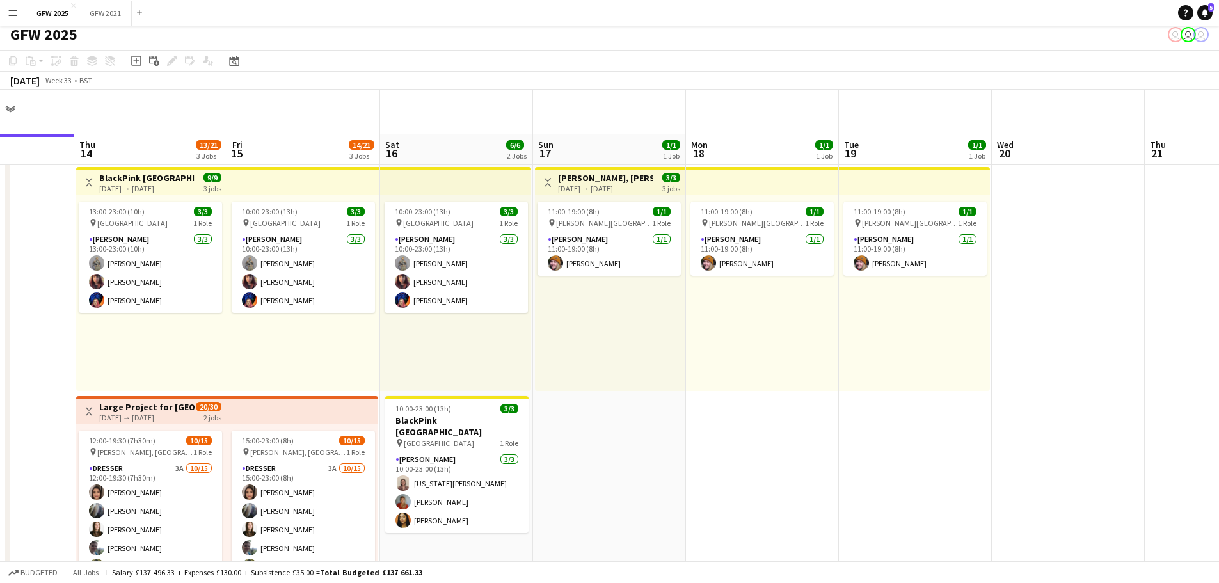
scroll to position [0, 0]
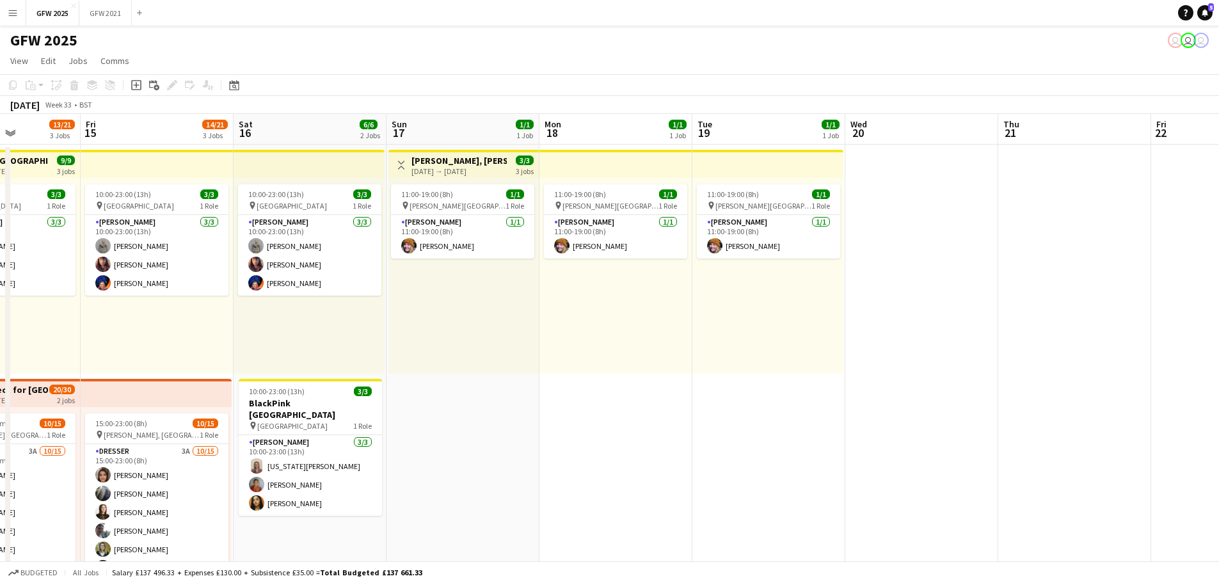
drag, startPoint x: 947, startPoint y: 364, endPoint x: 427, endPoint y: 362, distance: 519.6
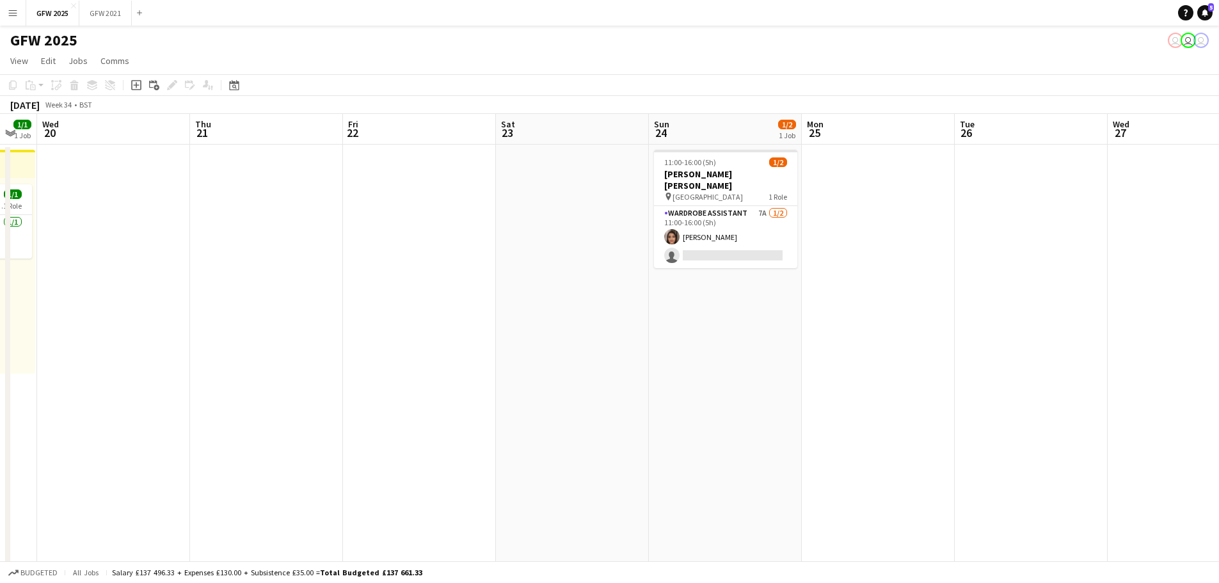
drag, startPoint x: 905, startPoint y: 367, endPoint x: 140, endPoint y: 347, distance: 765.6
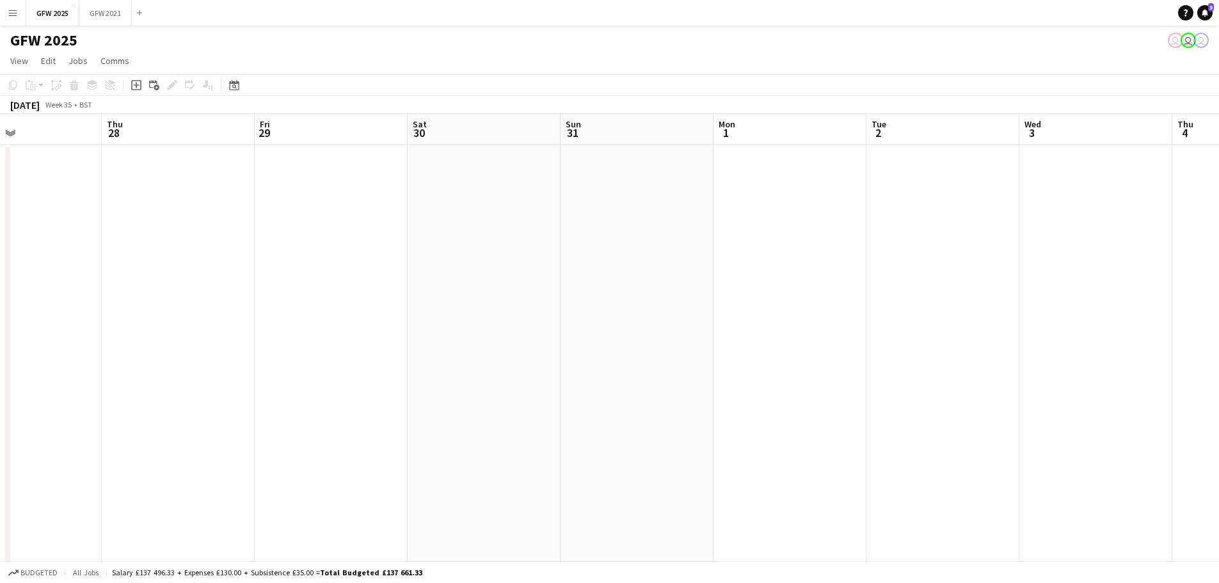
drag, startPoint x: 550, startPoint y: 344, endPoint x: 424, endPoint y: 307, distance: 131.9
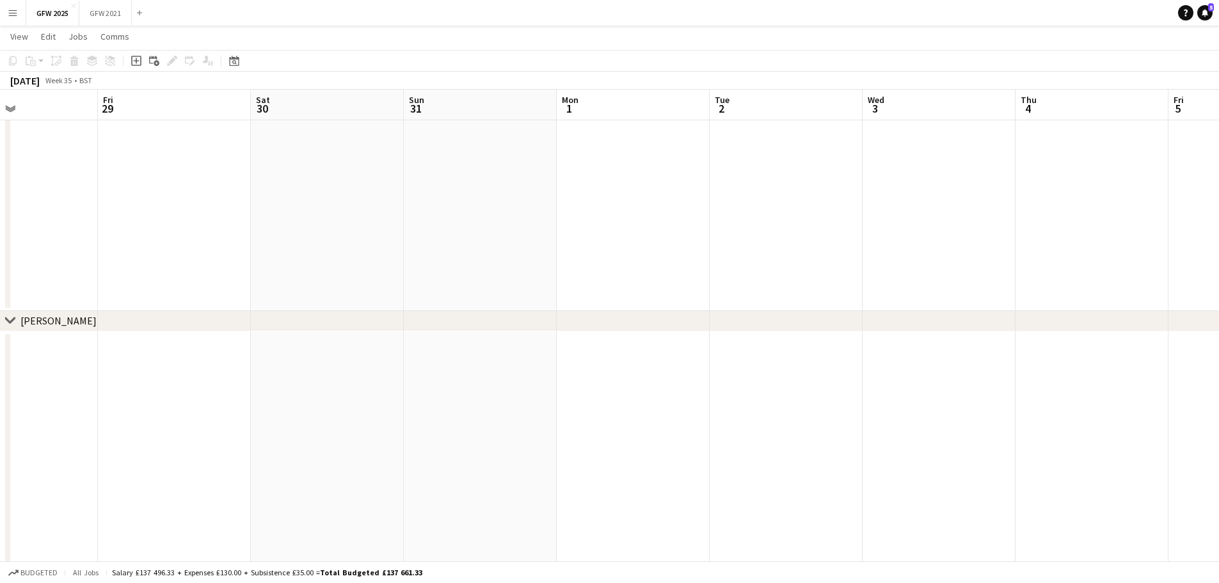
scroll to position [0, 362]
click at [987, 275] on app-date-cell at bounding box center [937, 3] width 153 height 616
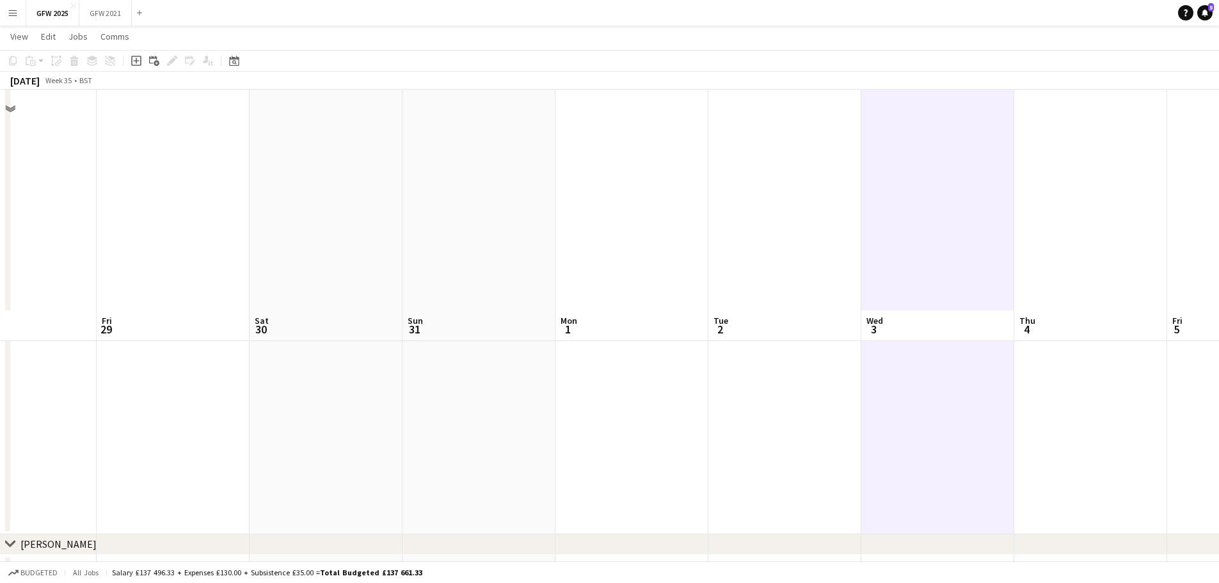
scroll to position [0, 0]
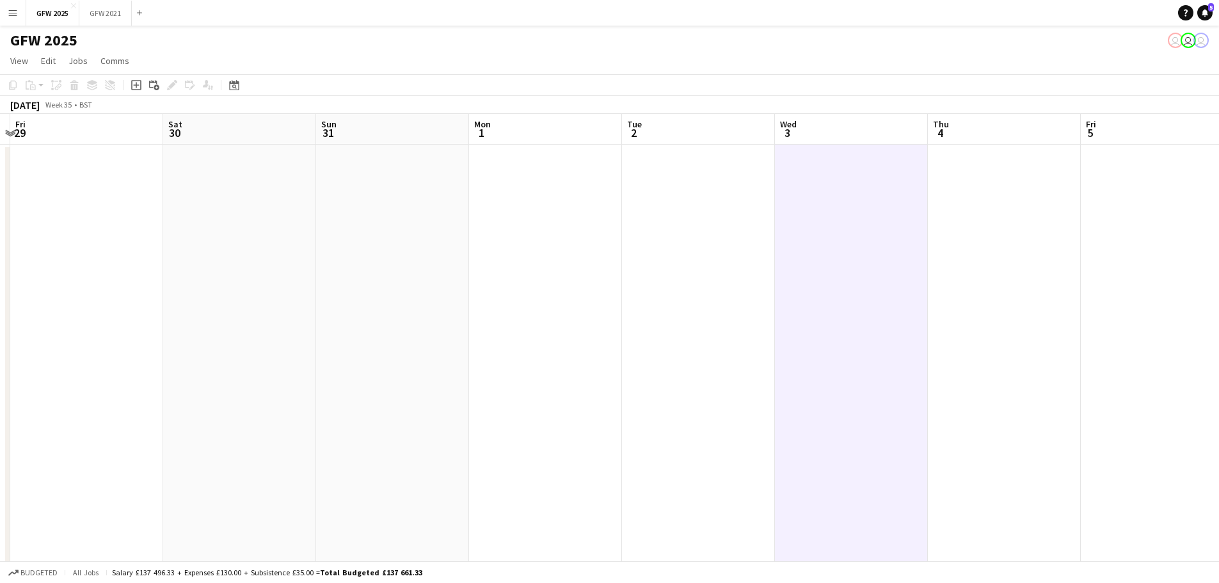
drag, startPoint x: 962, startPoint y: 319, endPoint x: 723, endPoint y: 321, distance: 238.7
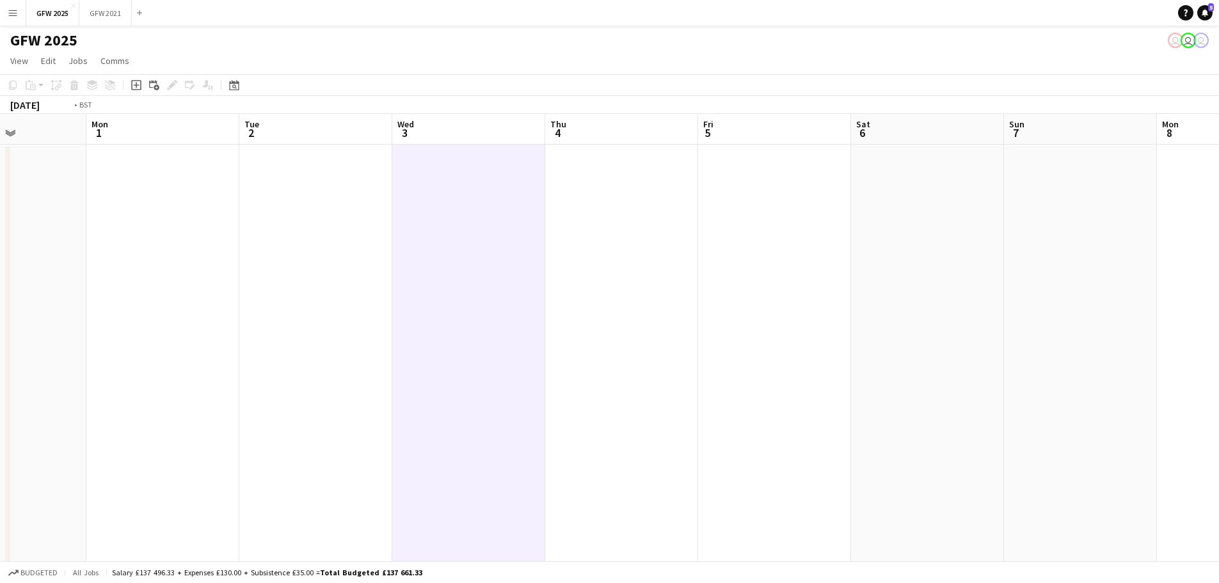
drag, startPoint x: 922, startPoint y: 319, endPoint x: 784, endPoint y: 319, distance: 138.2
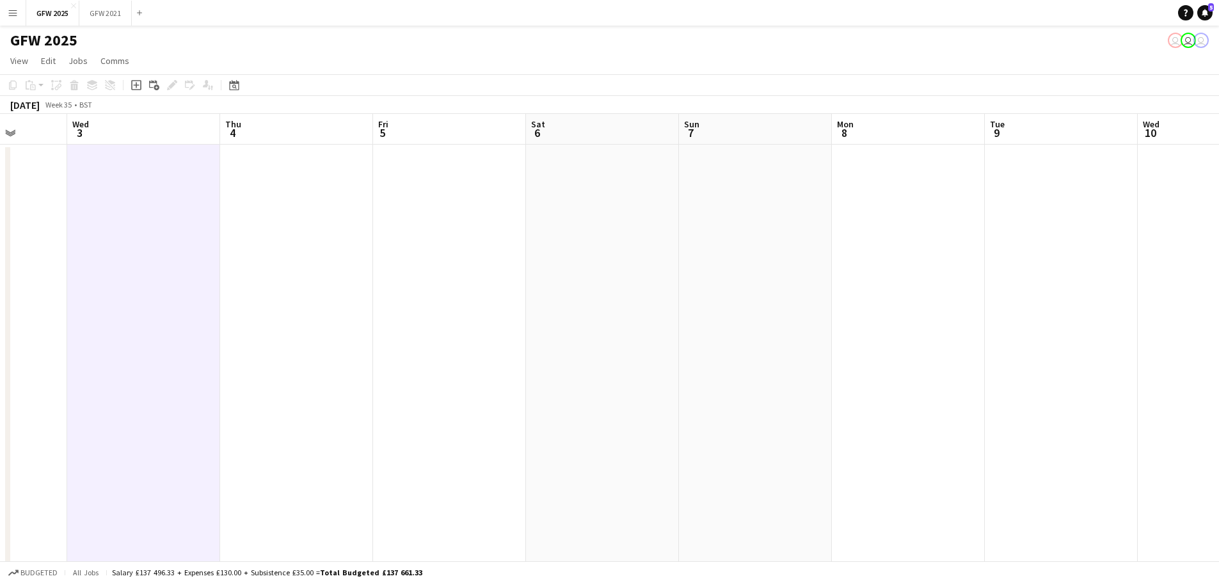
drag, startPoint x: 637, startPoint y: 324, endPoint x: 444, endPoint y: 324, distance: 192.6
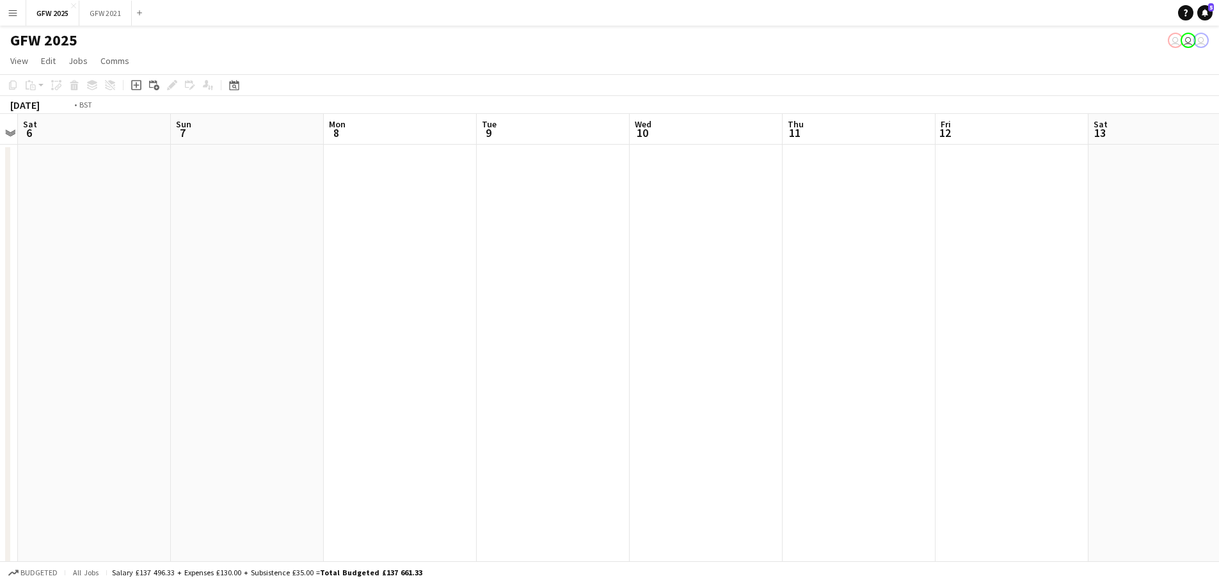
drag, startPoint x: 781, startPoint y: 319, endPoint x: 564, endPoint y: 312, distance: 216.4
drag, startPoint x: 795, startPoint y: 318, endPoint x: 566, endPoint y: 310, distance: 228.6
drag, startPoint x: 911, startPoint y: 308, endPoint x: 566, endPoint y: 303, distance: 344.3
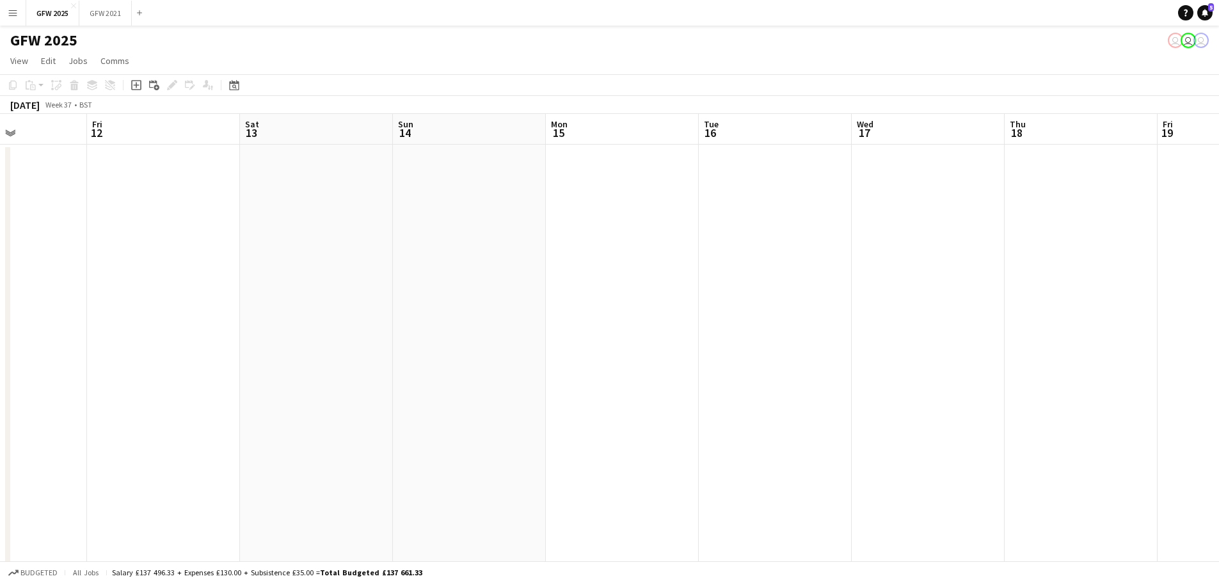
drag, startPoint x: 522, startPoint y: 304, endPoint x: 575, endPoint y: 299, distance: 53.3
drag, startPoint x: 604, startPoint y: 299, endPoint x: 550, endPoint y: 292, distance: 54.1
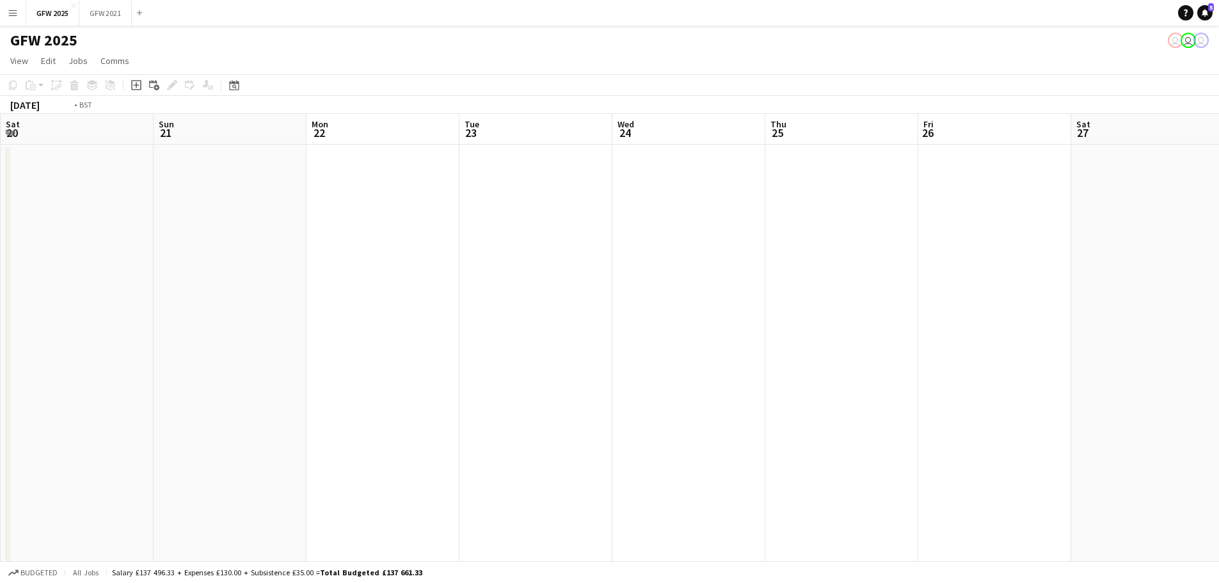
drag, startPoint x: 881, startPoint y: 295, endPoint x: 406, endPoint y: 299, distance: 474.9
drag, startPoint x: 614, startPoint y: 306, endPoint x: 451, endPoint y: 298, distance: 162.7
drag, startPoint x: 859, startPoint y: 293, endPoint x: 262, endPoint y: 285, distance: 597.1
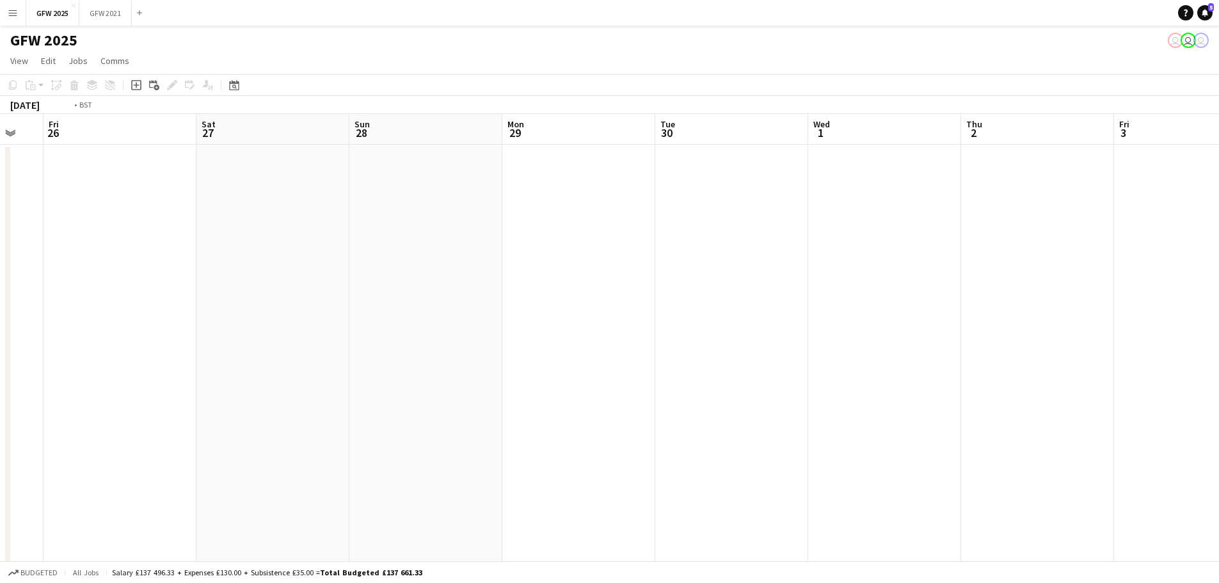
drag, startPoint x: 732, startPoint y: 287, endPoint x: 127, endPoint y: 280, distance: 605.4
